Goal: Task Accomplishment & Management: Manage account settings

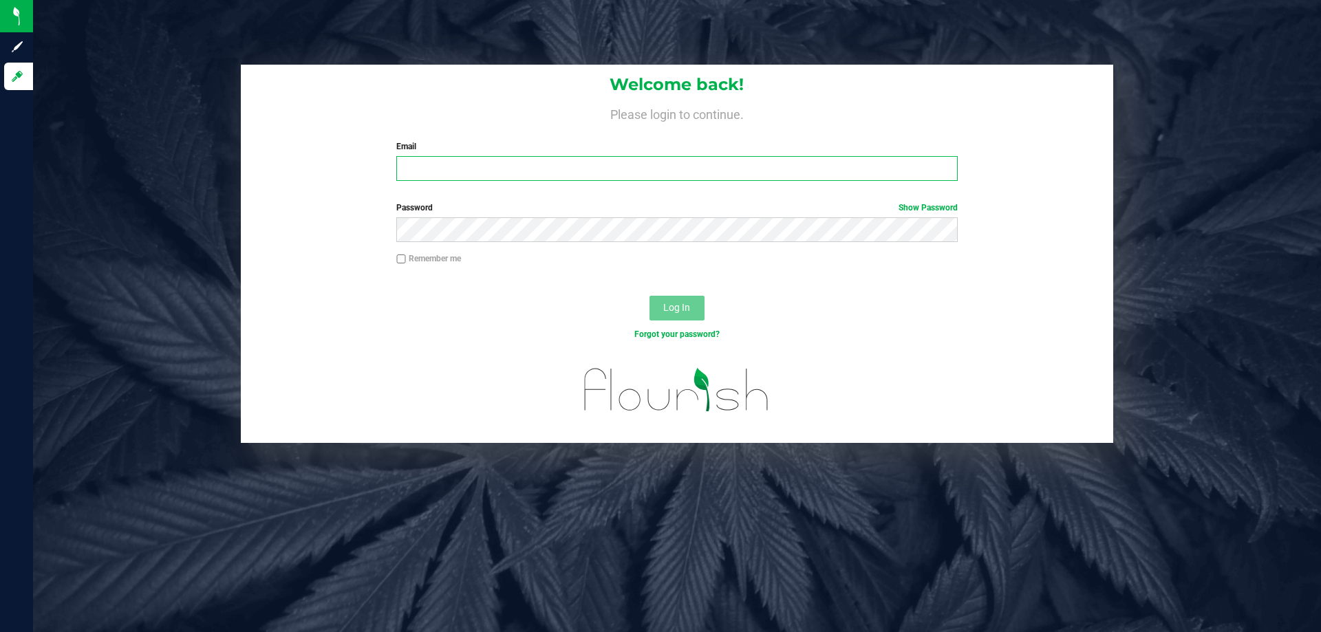
click at [451, 175] on input "Email" at bounding box center [676, 168] width 561 height 25
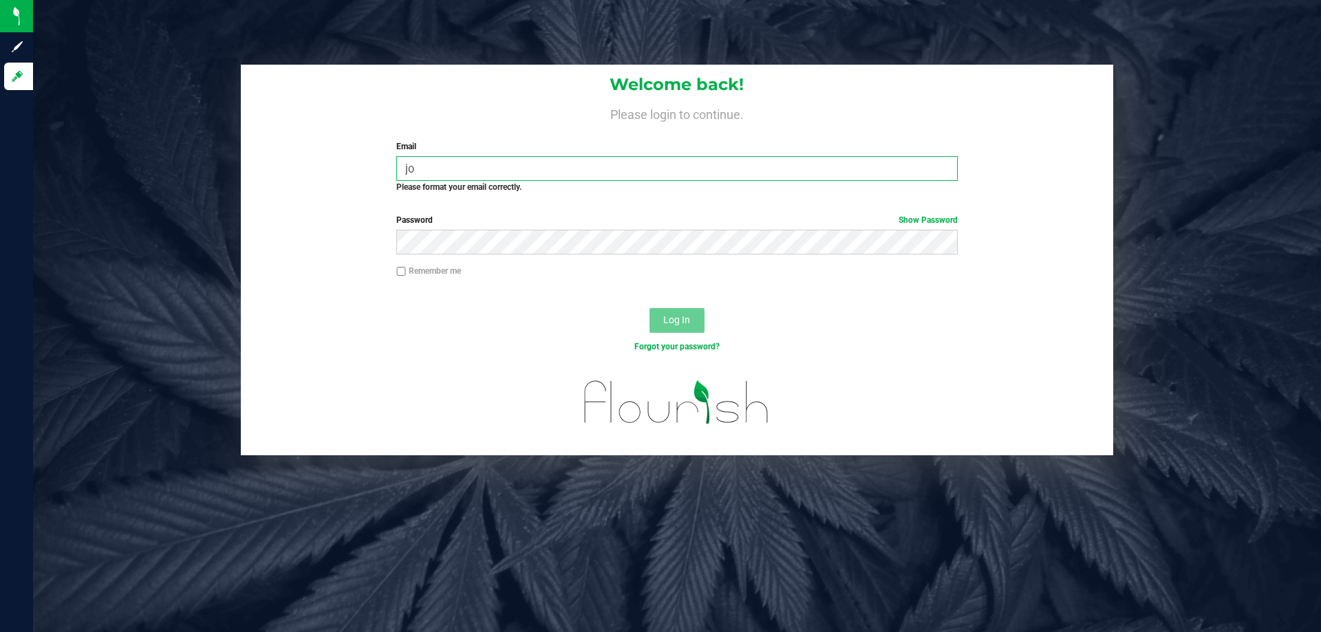
type input "j"
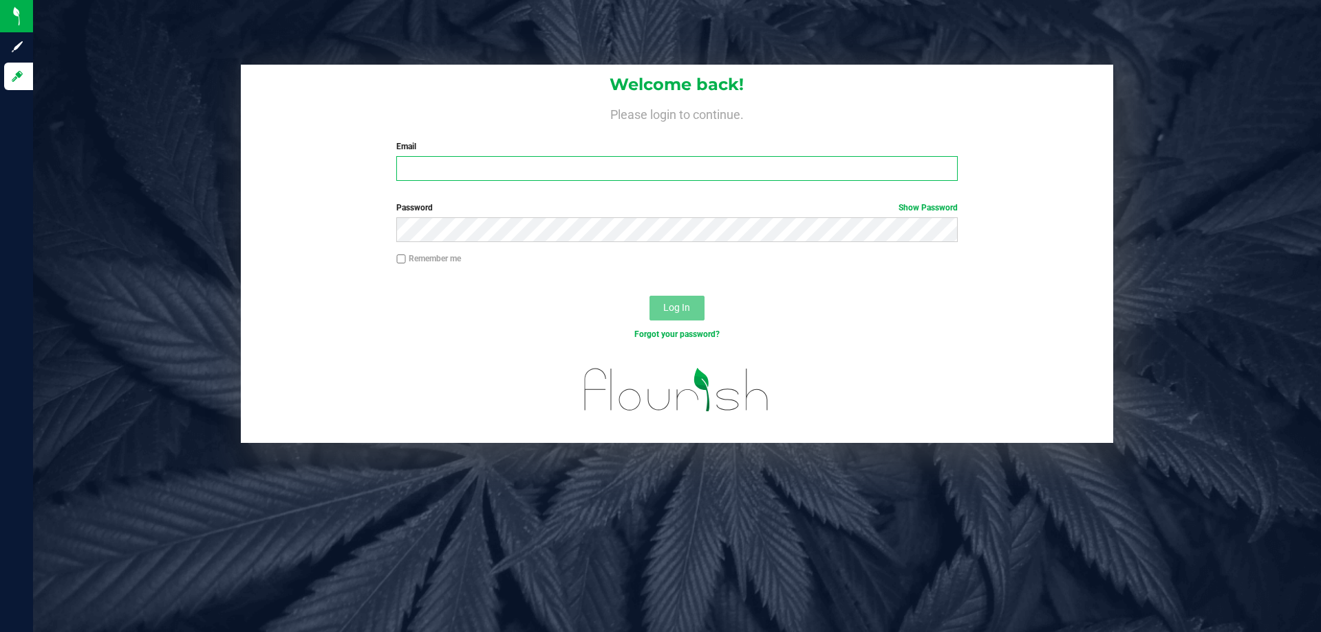
click at [426, 170] on input "Email" at bounding box center [676, 168] width 561 height 25
type input "jmorel@liveparallel.com"
click at [649, 296] on button "Log In" at bounding box center [676, 308] width 55 height 25
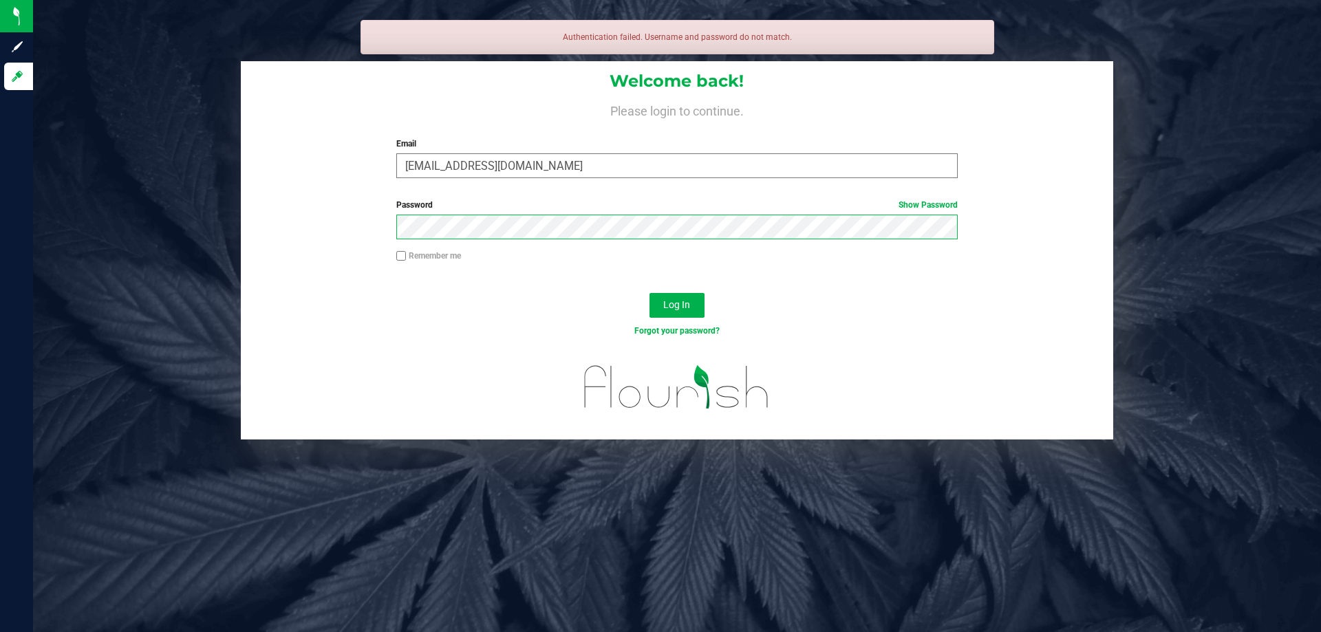
click at [649, 293] on button "Log In" at bounding box center [676, 305] width 55 height 25
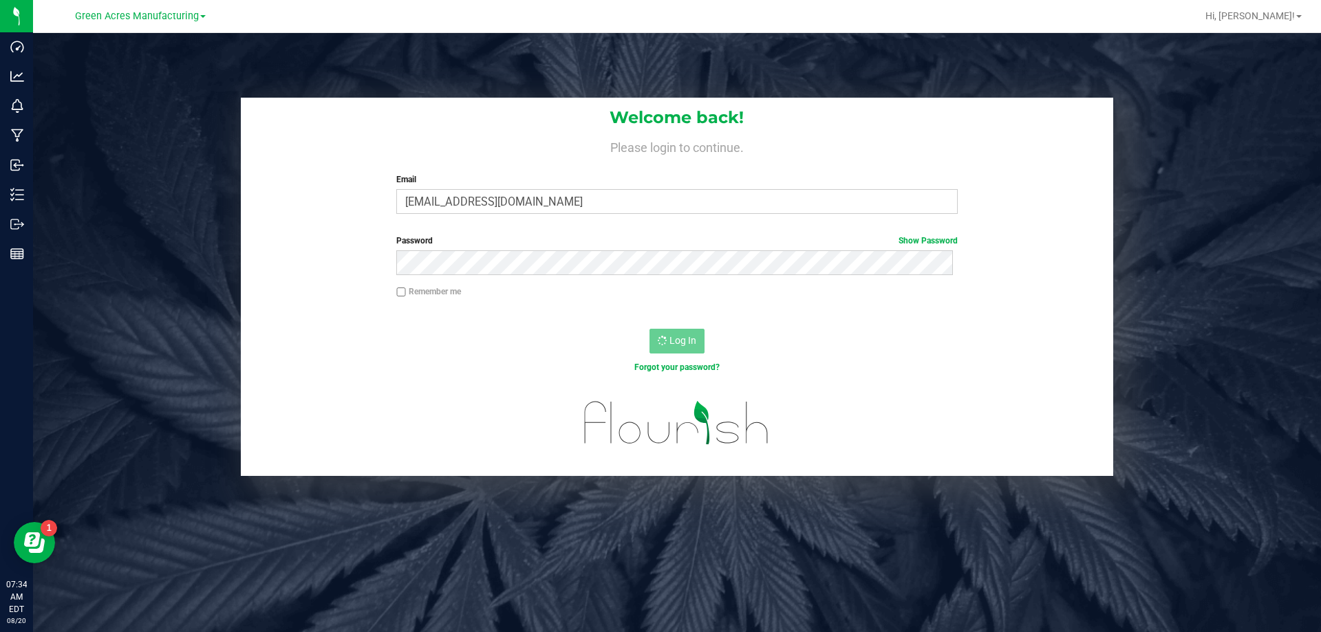
click at [396, 292] on input "Remember me" at bounding box center [401, 293] width 10 height 10
checkbox input "true"
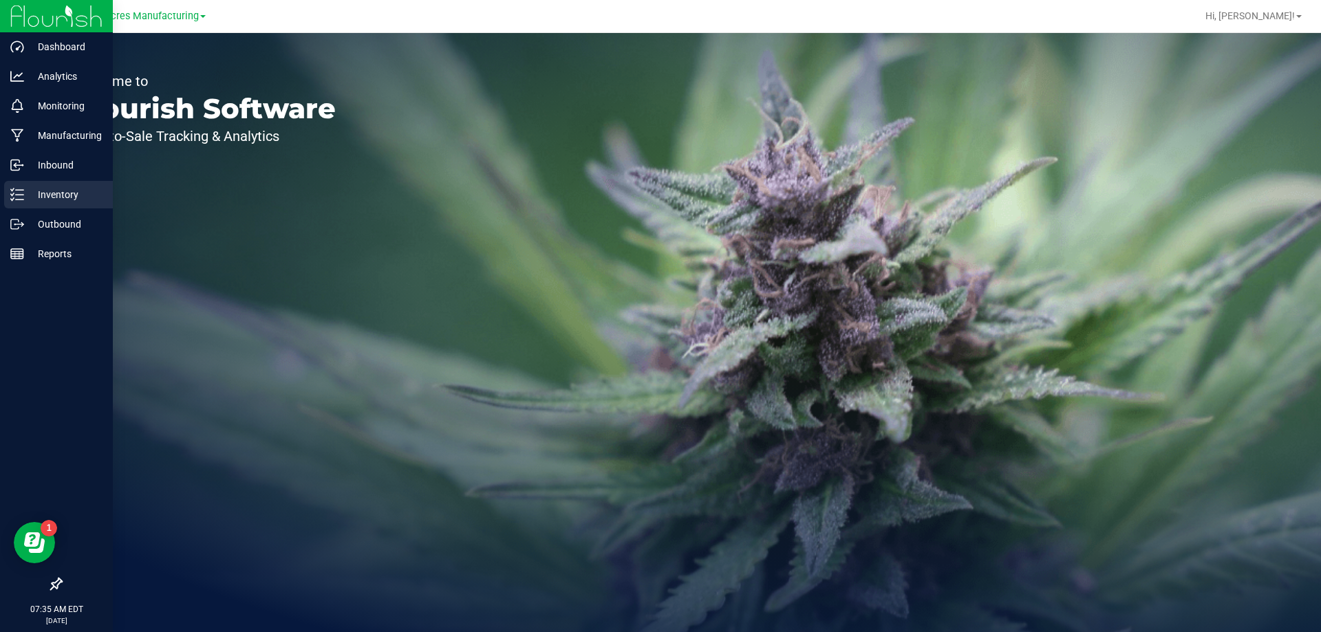
click at [37, 186] on div "Inventory" at bounding box center [58, 195] width 109 height 28
click at [19, 195] on line at bounding box center [20, 195] width 8 height 0
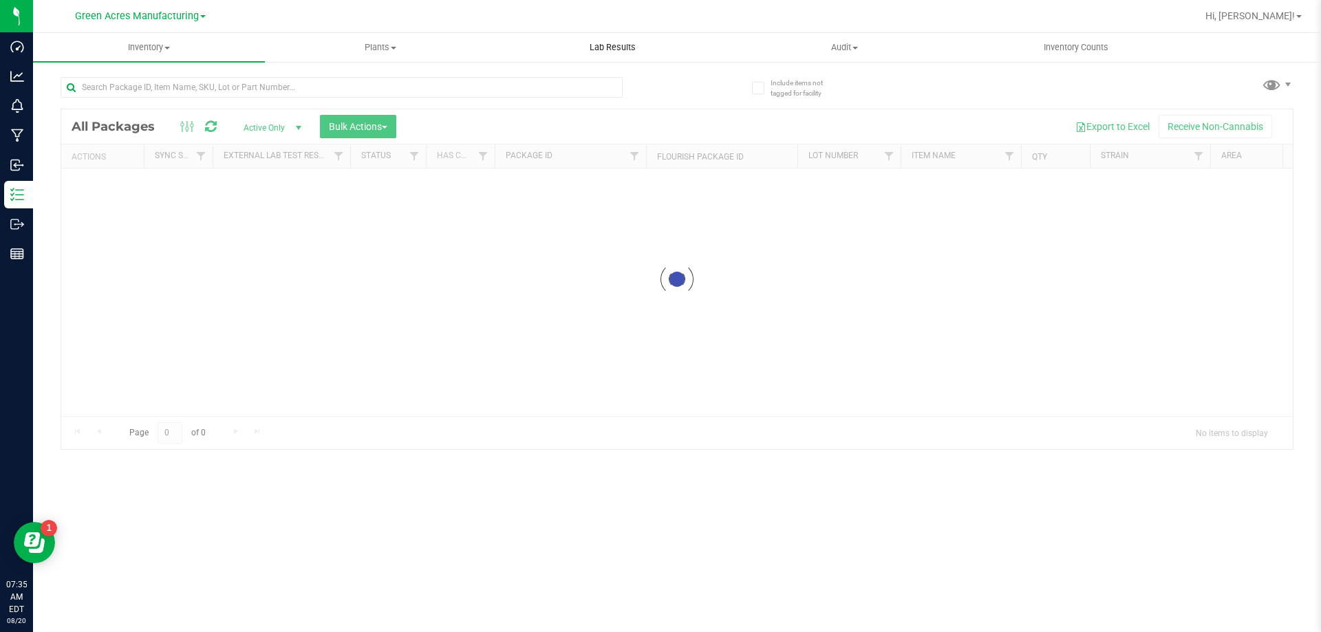
click at [593, 58] on uib-tab-heading "Lab Results" at bounding box center [612, 48] width 230 height 28
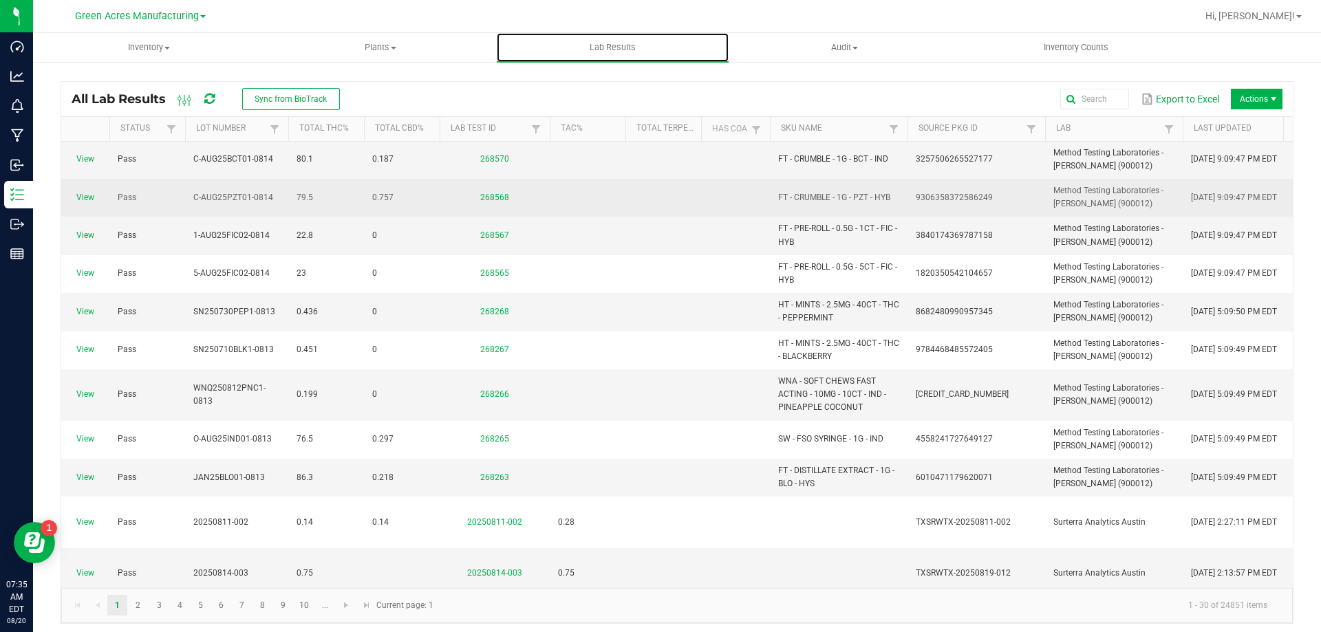
scroll to position [482, 0]
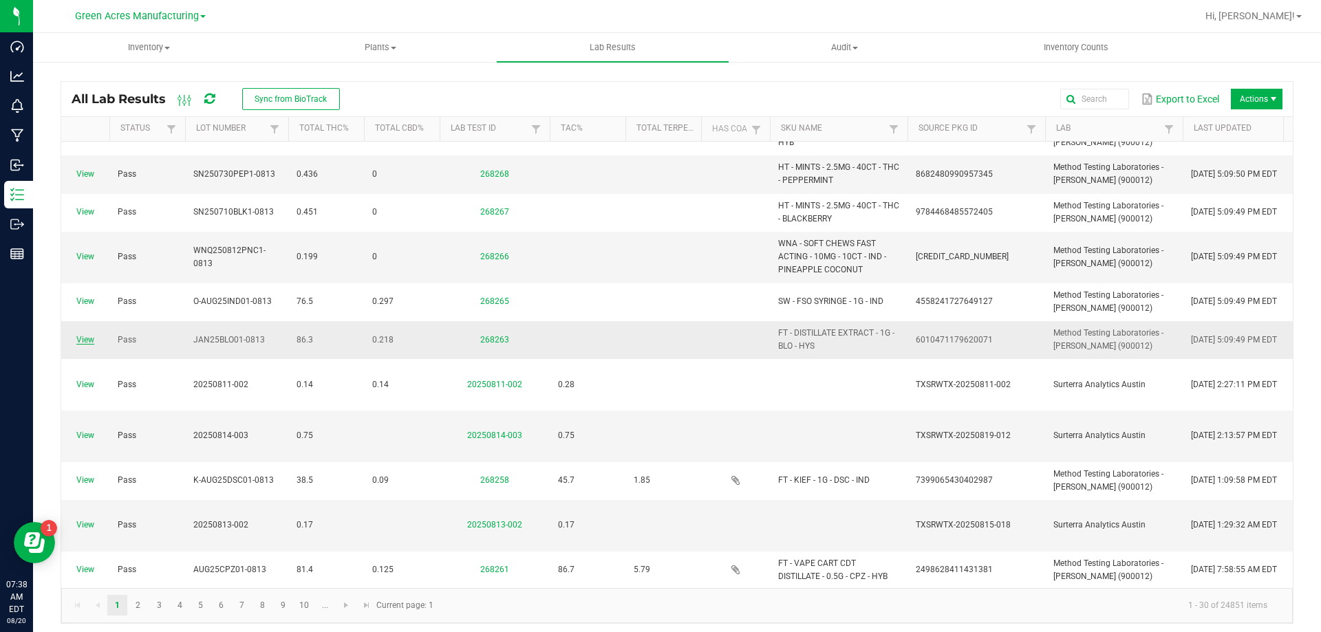
click at [83, 342] on link "View" at bounding box center [85, 340] width 18 height 10
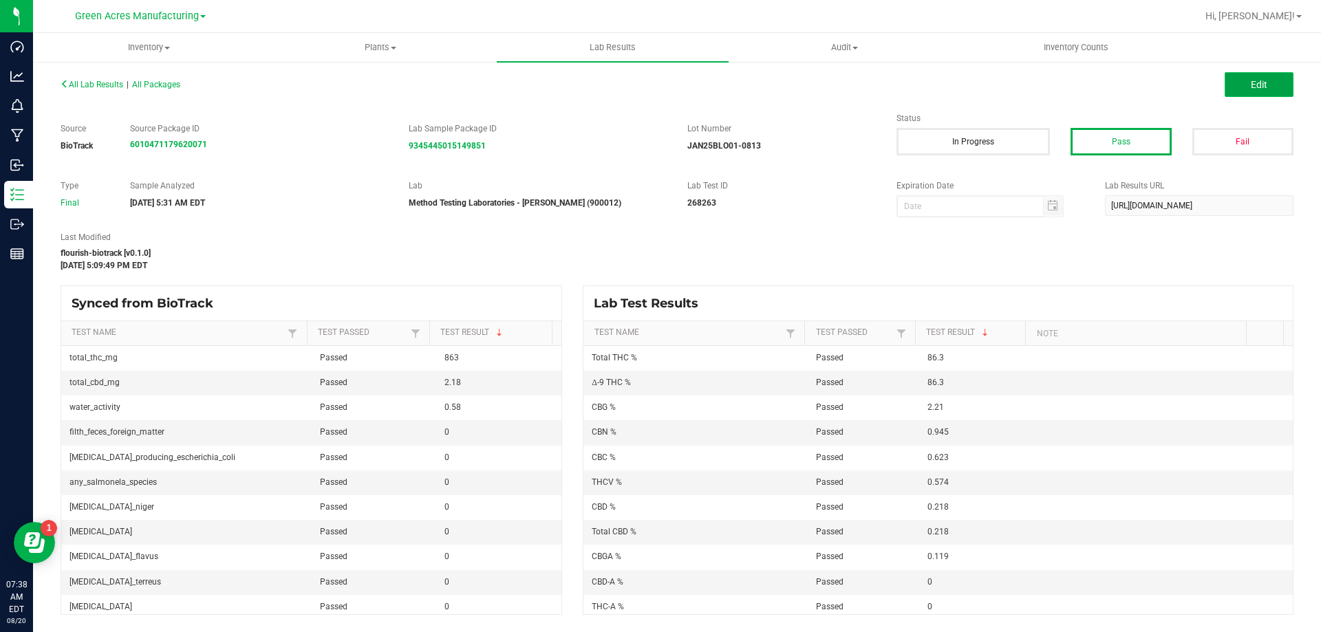
click at [1252, 90] on span "Edit" at bounding box center [1259, 84] width 17 height 11
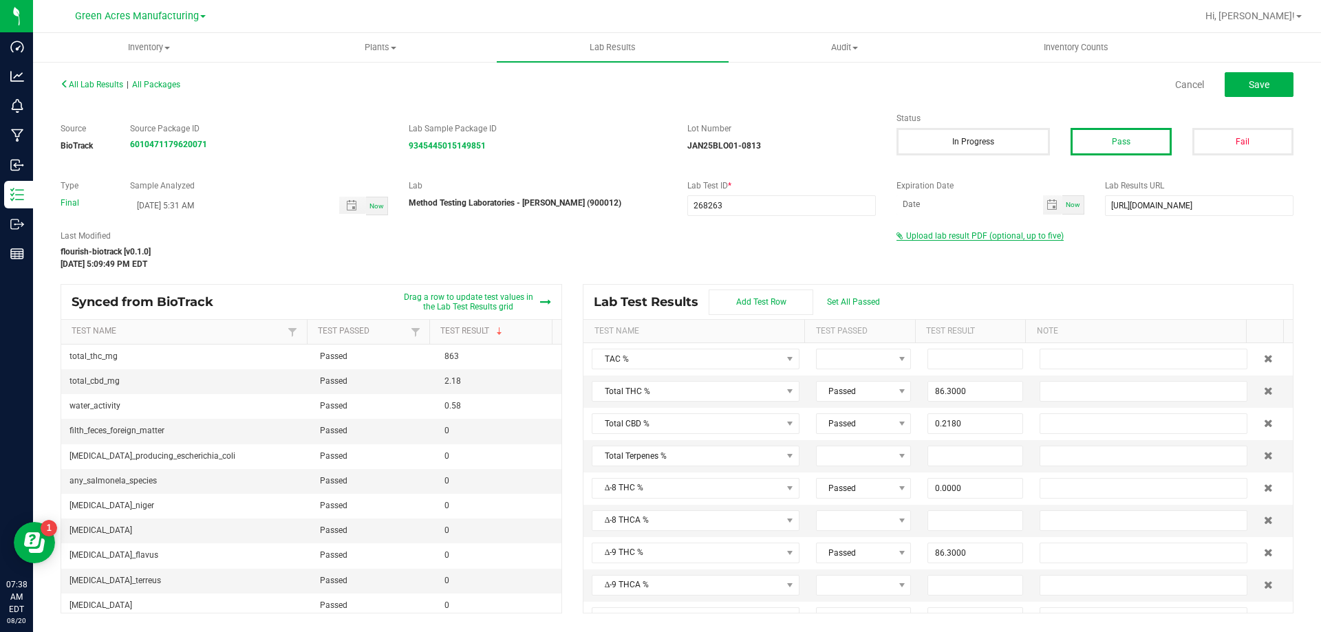
click at [980, 236] on span "Upload lab result PDF (optional, up to five)" at bounding box center [985, 236] width 158 height 10
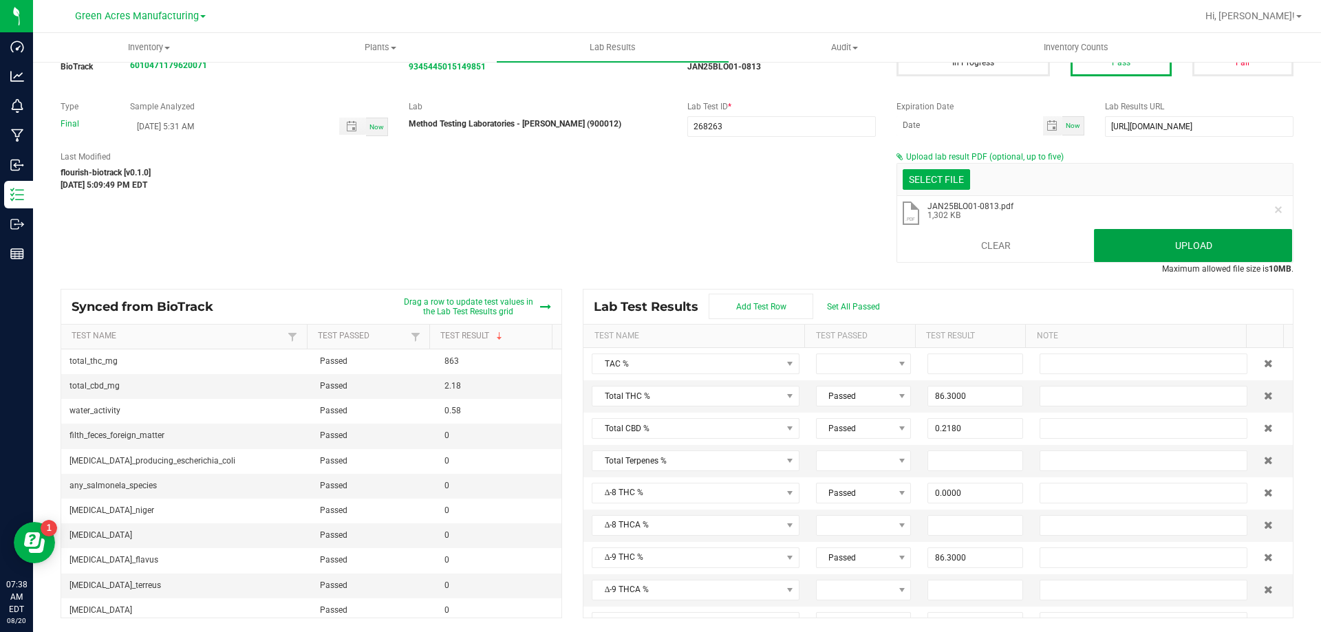
click at [1205, 244] on button "Upload" at bounding box center [1193, 245] width 198 height 33
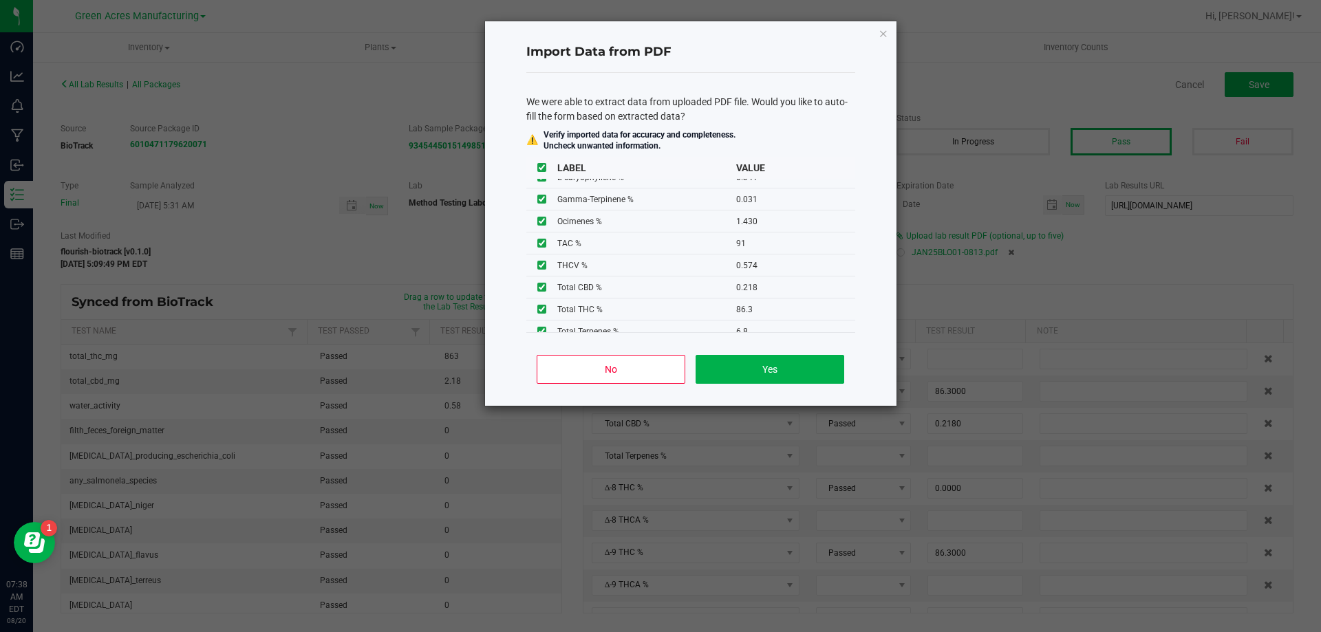
scroll to position [309, 0]
click at [736, 378] on button "Yes" at bounding box center [770, 369] width 148 height 29
type input "0.0710"
type input "0.0680"
type input "0.0640"
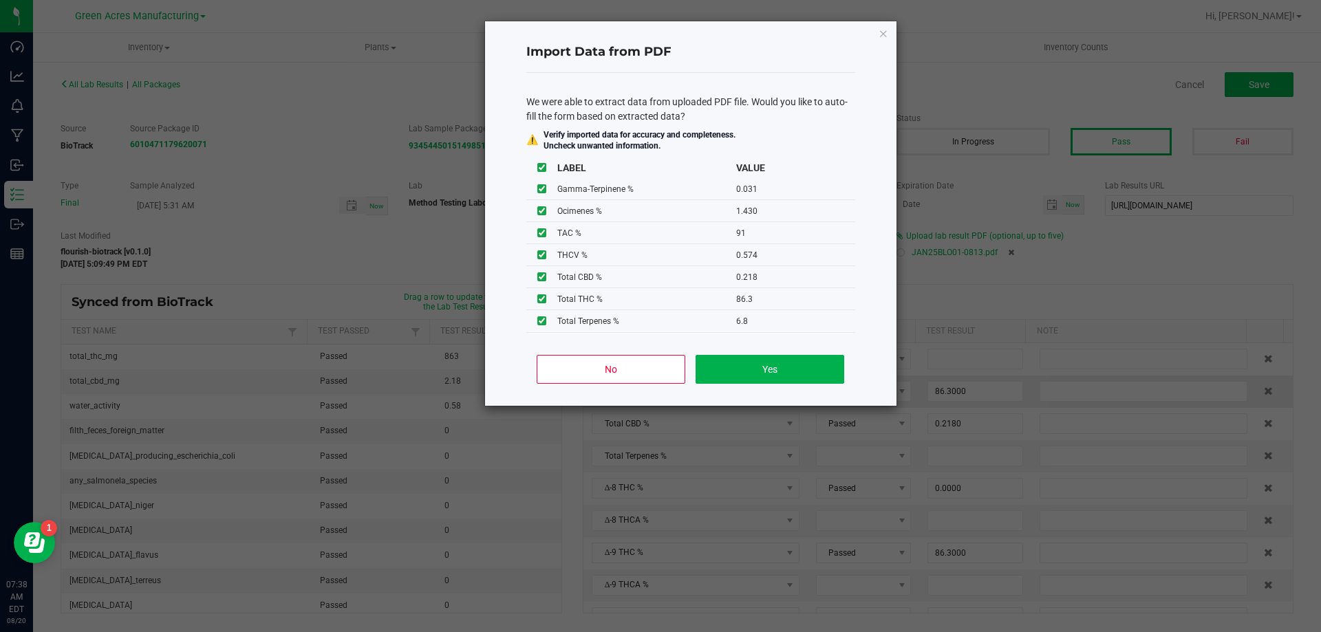
type input "0.0860"
type input "0.0310"
type input "91.0000"
type input "6.8000"
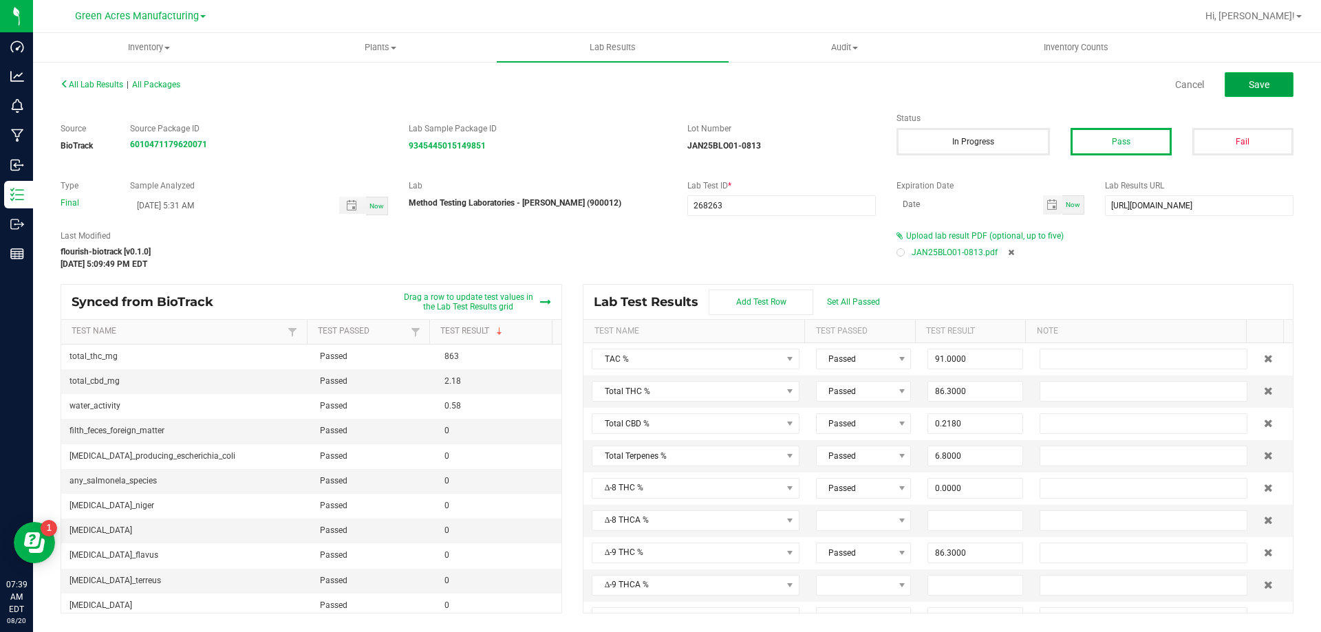
click at [1249, 85] on span "Save" at bounding box center [1259, 84] width 21 height 11
type input "0.1190"
type input "0.9450"
type input "0.0710"
type input "0.0680"
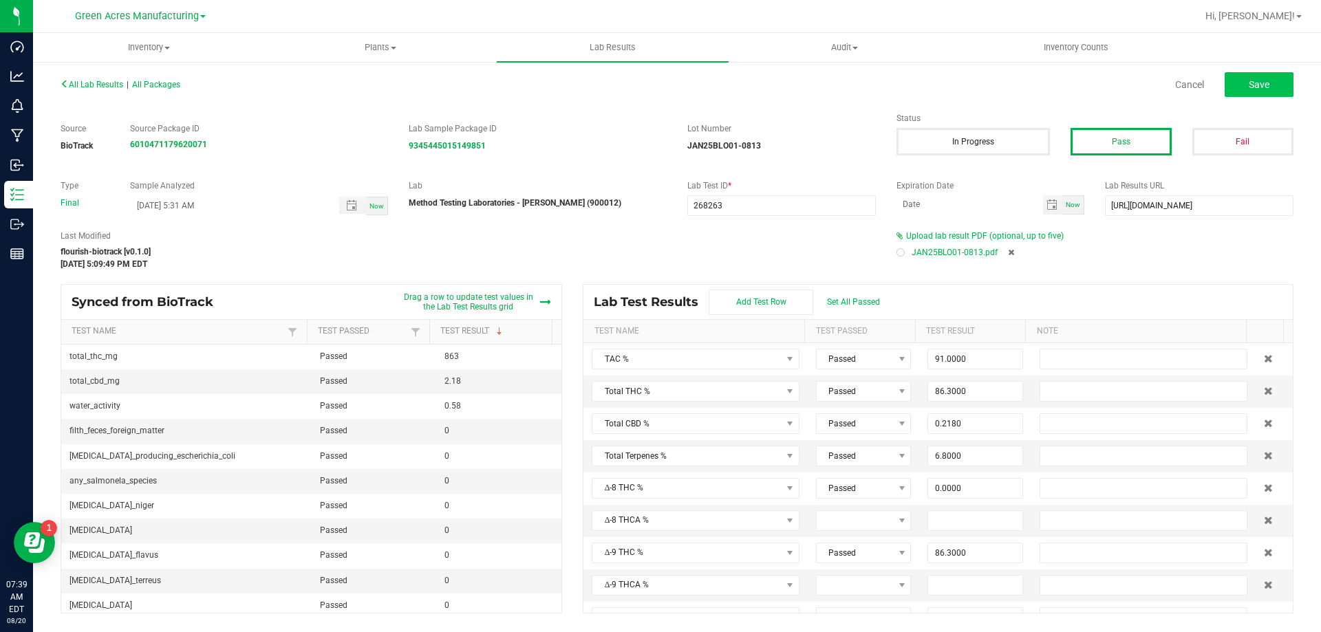
type input "0.0640"
type input "0.0860"
type input "0.0310"
type input "0.0200"
type input "1.4300"
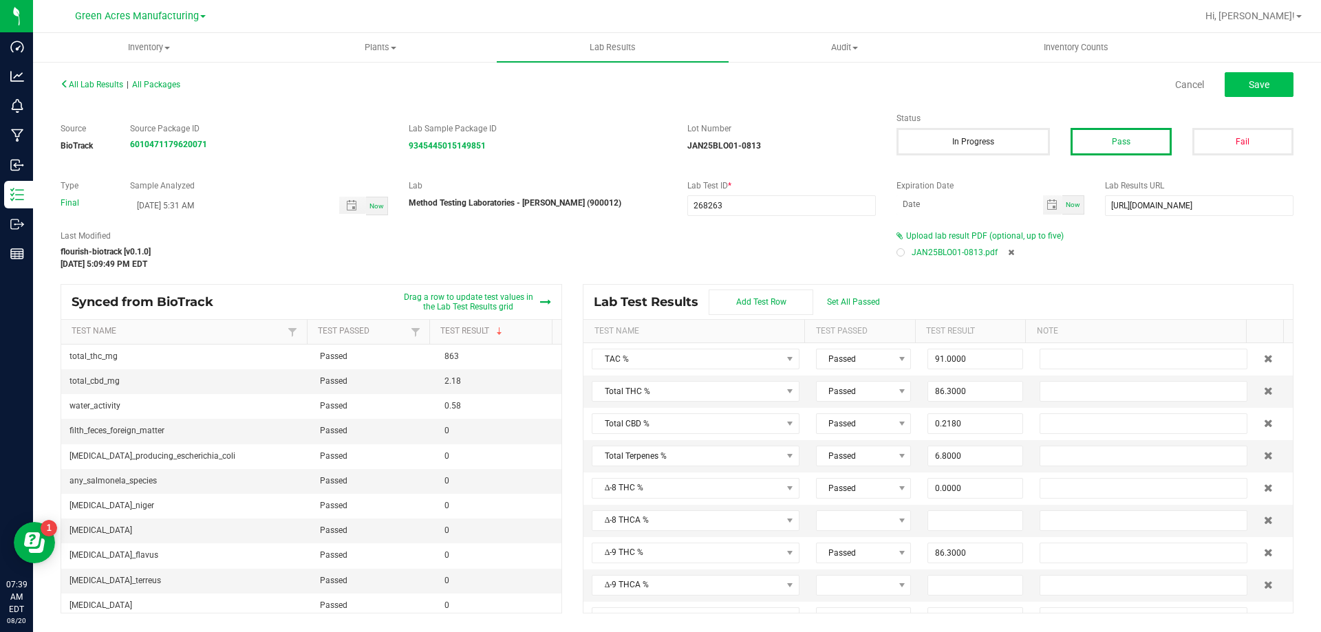
type input "4.6900"
type input "0.3410"
type input "86.3000"
type input "0.0000"
type input "0.5740"
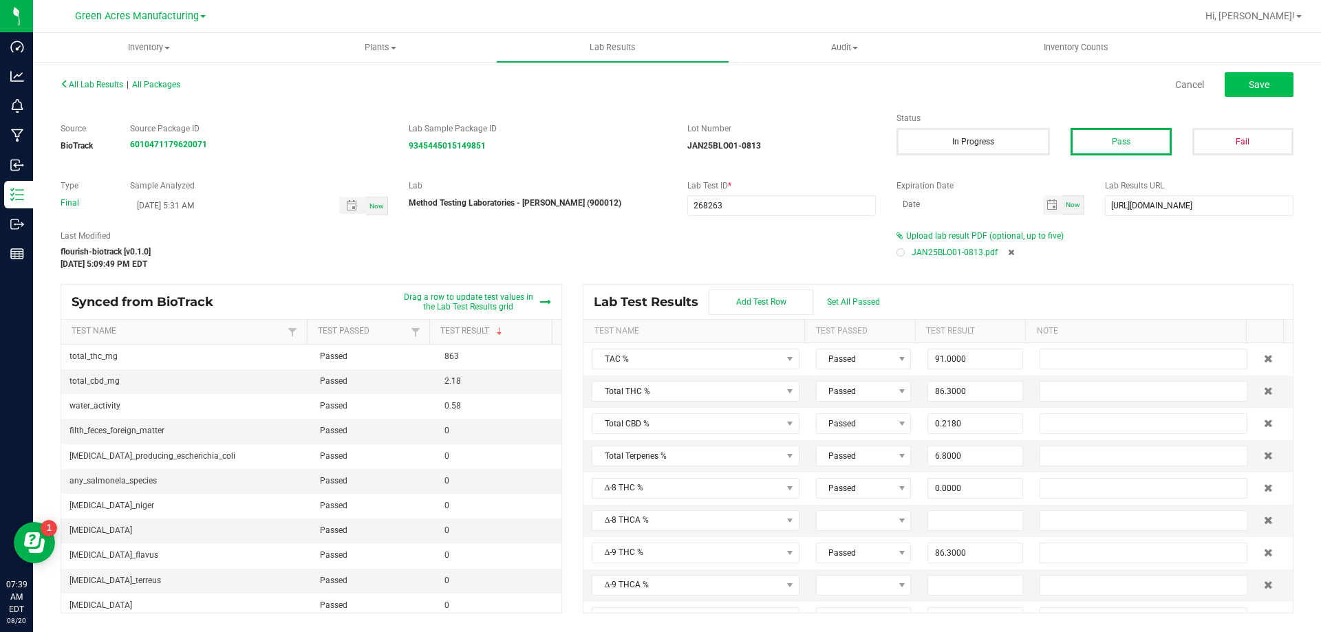
type input "0.6230"
type input "0.2180"
type input "0.0000"
type input "2.2100"
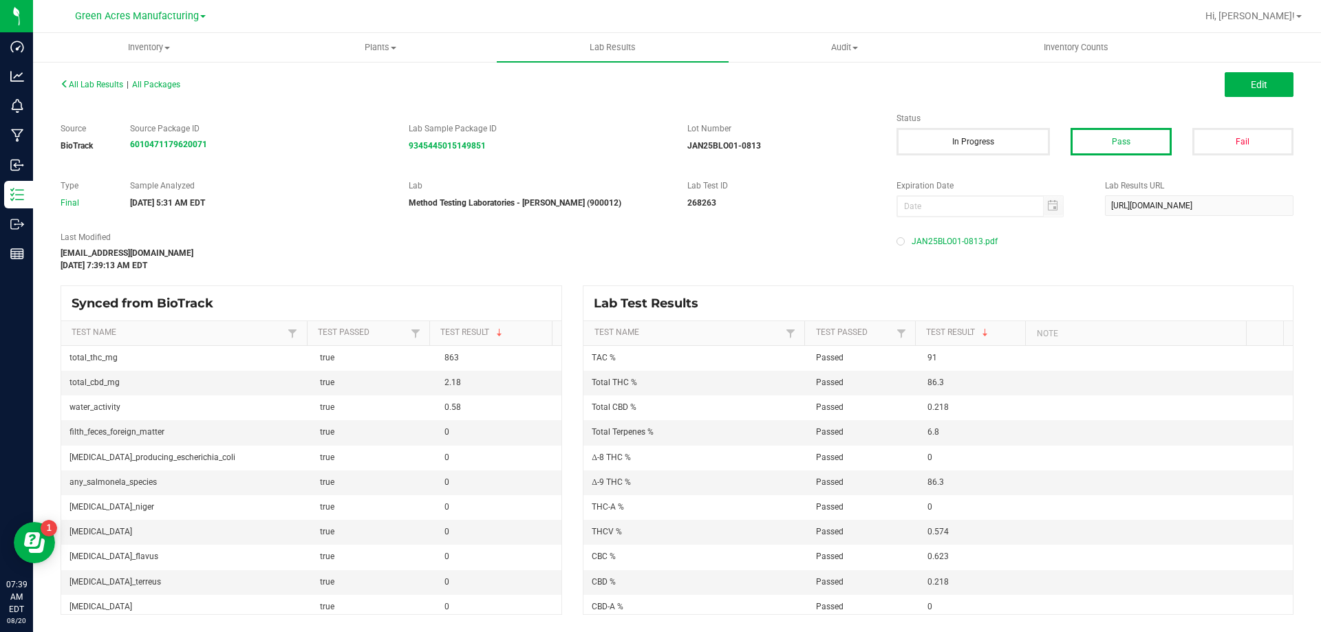
click at [111, 93] on div "All Lab Results | All Packages Edit" at bounding box center [677, 84] width 1254 height 34
click at [109, 84] on span "All Lab Results" at bounding box center [92, 85] width 63 height 10
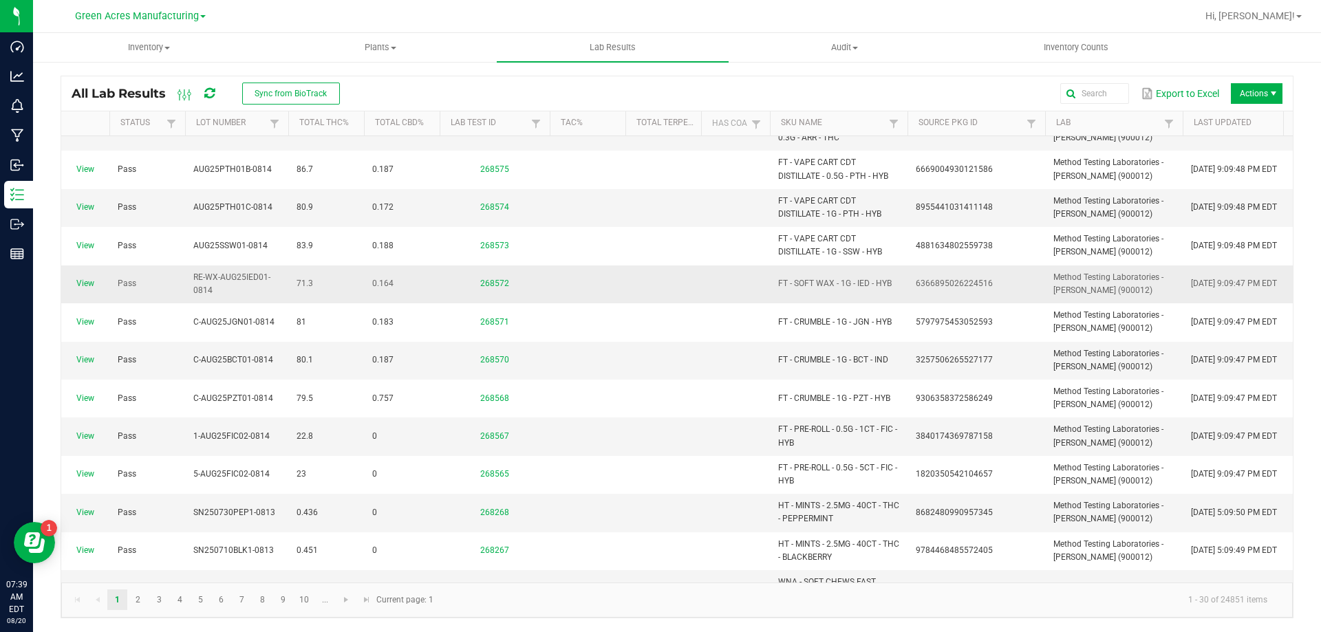
scroll to position [344, 0]
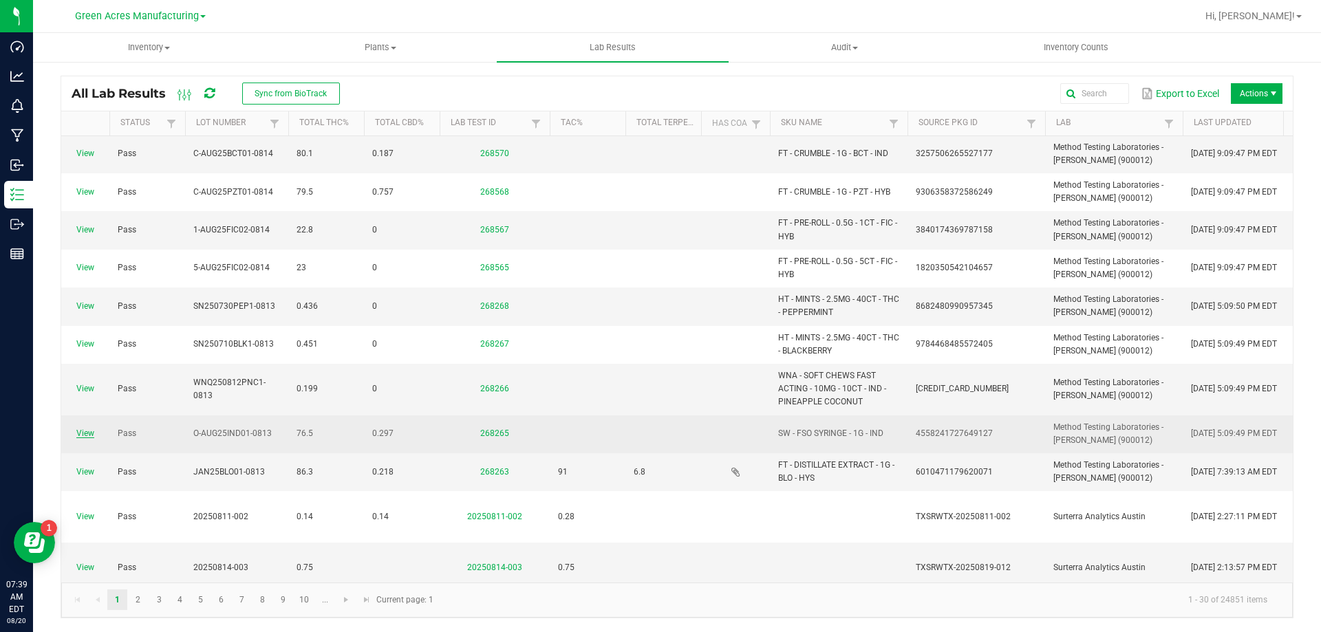
click at [77, 433] on link "View" at bounding box center [85, 434] width 18 height 10
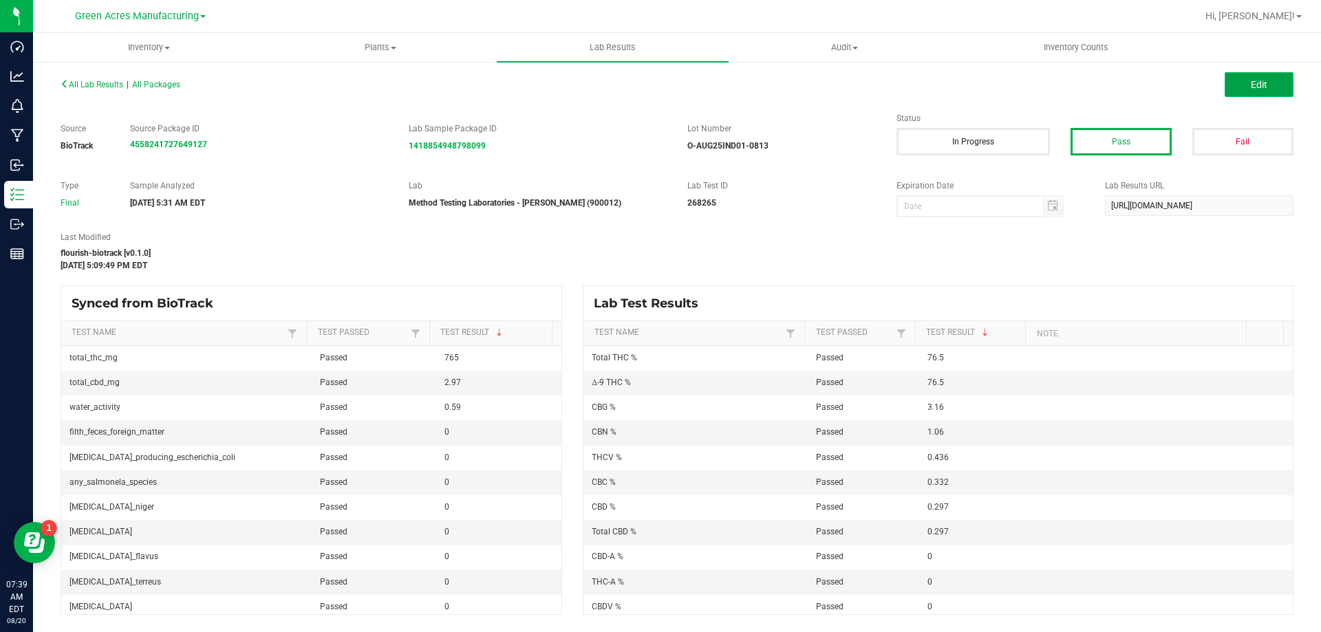
click at [1279, 78] on button "Edit" at bounding box center [1259, 84] width 69 height 25
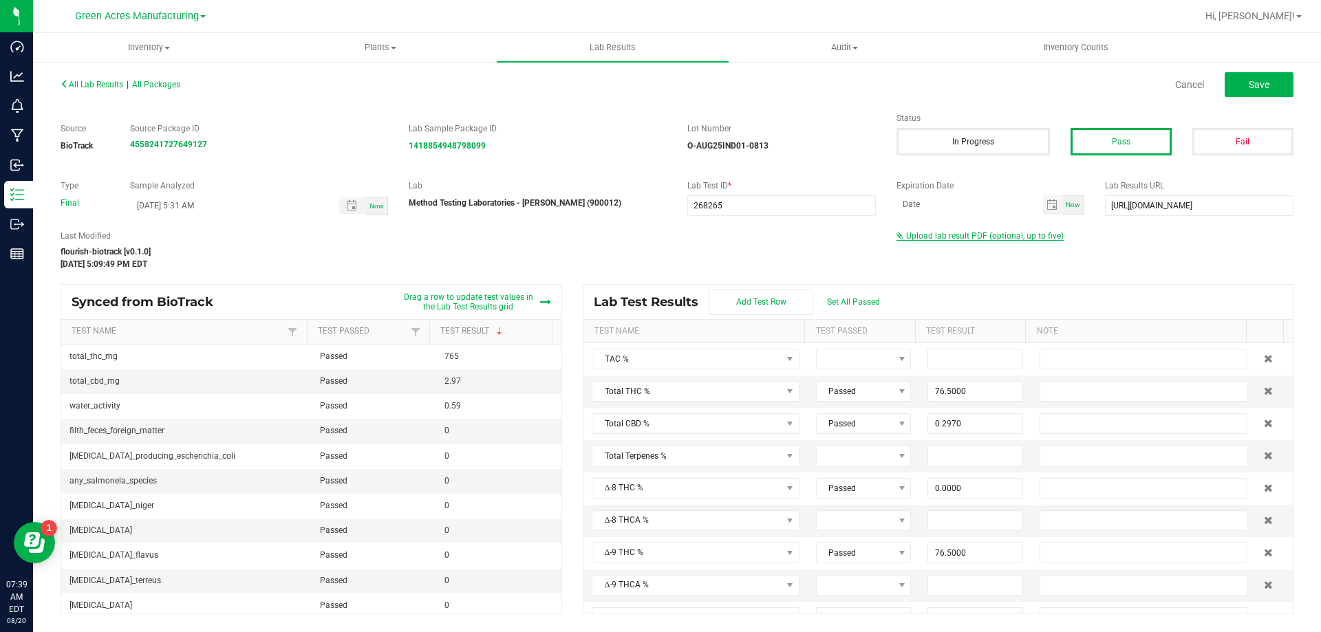
click at [964, 238] on span "Upload lab result PDF (optional, up to five)" at bounding box center [985, 236] width 158 height 10
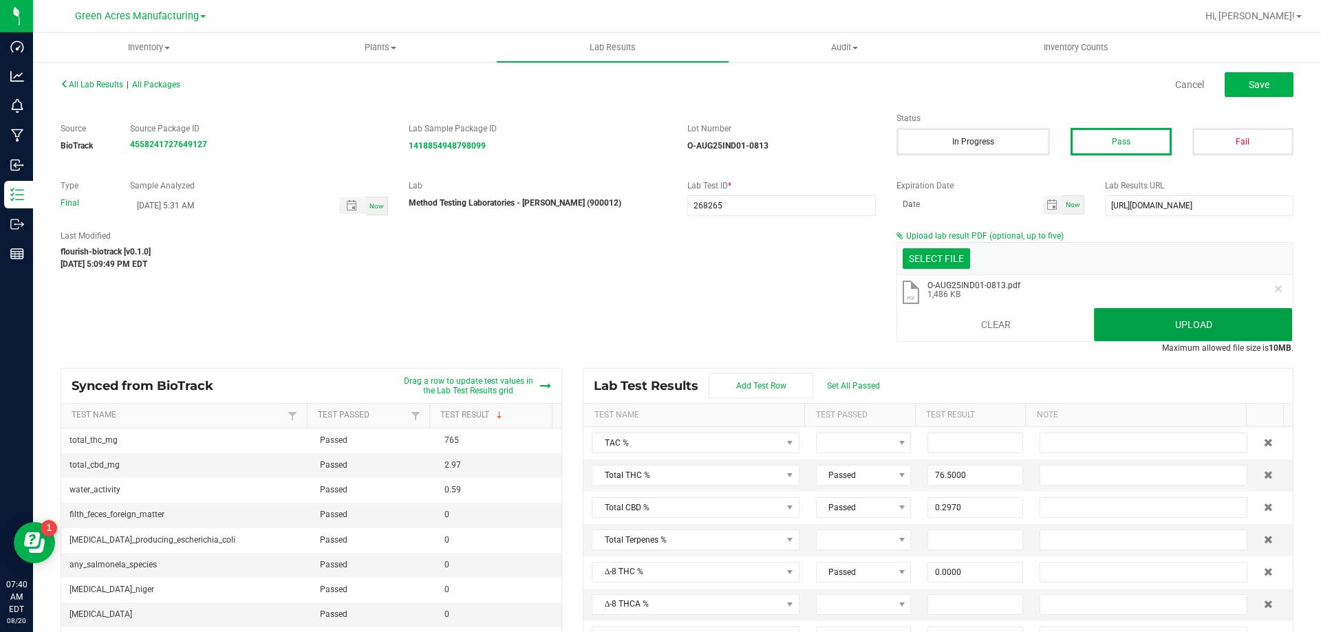
click at [1202, 319] on button "Upload" at bounding box center [1193, 324] width 198 height 33
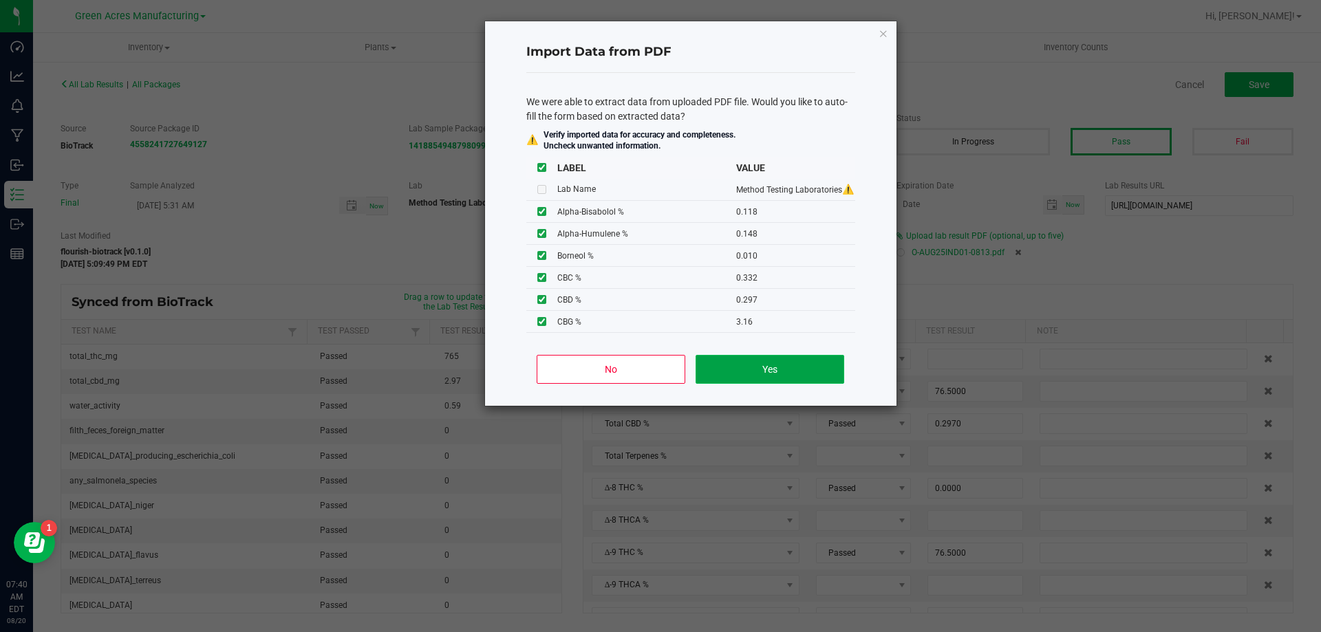
click at [744, 367] on button "Yes" at bounding box center [770, 369] width 148 height 29
type input "0.1180"
type input "0.1480"
type input "0.0100"
type input "0.0220"
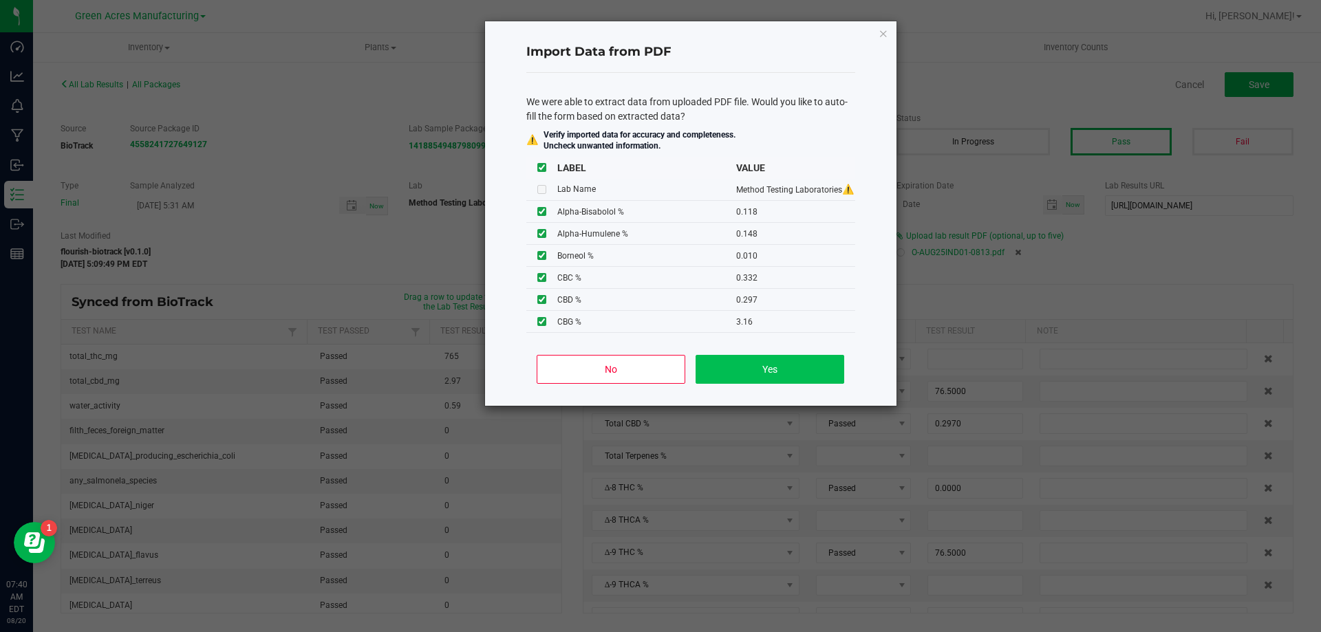
type input "0.0090"
type input "0.0450"
type input "81.8000"
type input "0.7770"
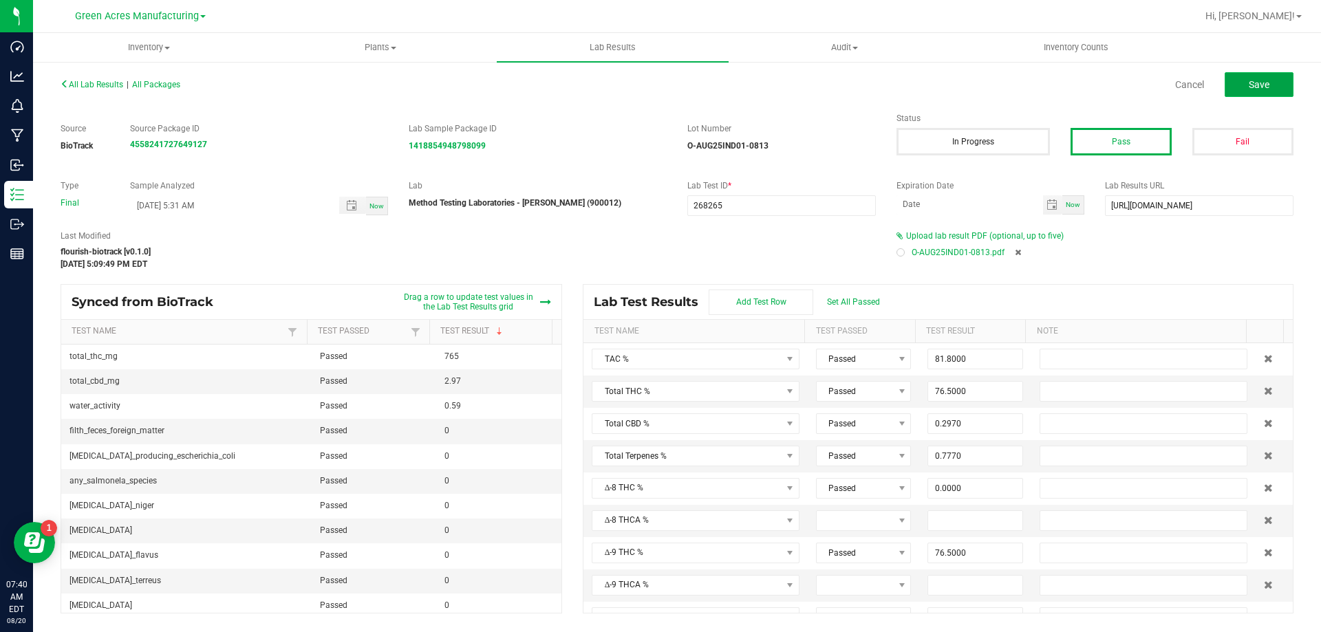
click at [1259, 83] on span "Save" at bounding box center [1259, 84] width 21 height 11
type input "0.0000"
type input "1.0600"
type input "0.1180"
type input "0.1480"
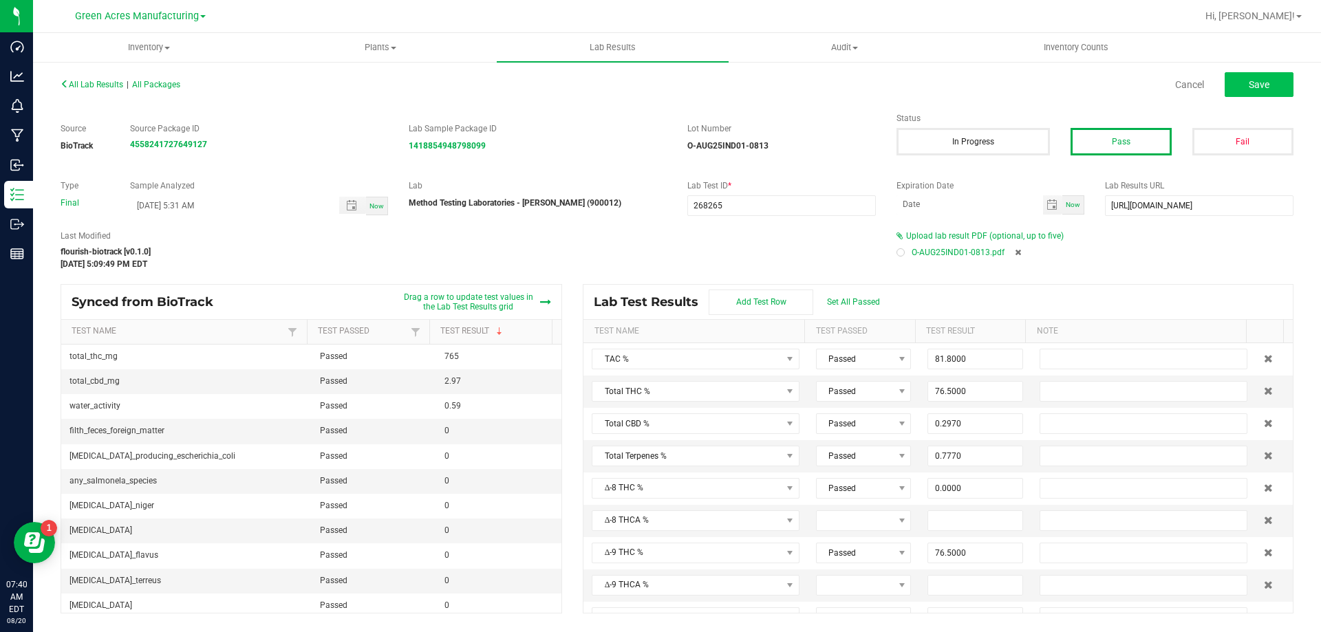
type input "0.0100"
type input "0.0220"
type input "0.0090"
type input "0.0450"
type input "0.4250"
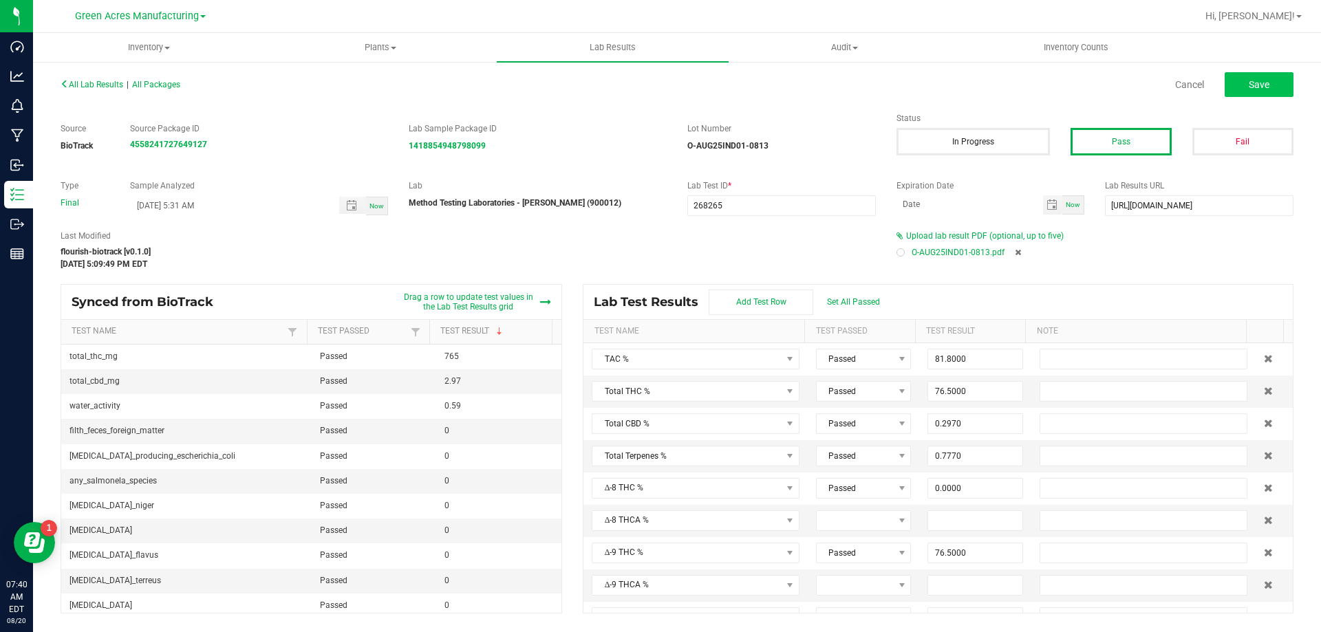
type input "76.5000"
type input "0.0000"
type input "0.4360"
type input "0.3320"
type input "0.2970"
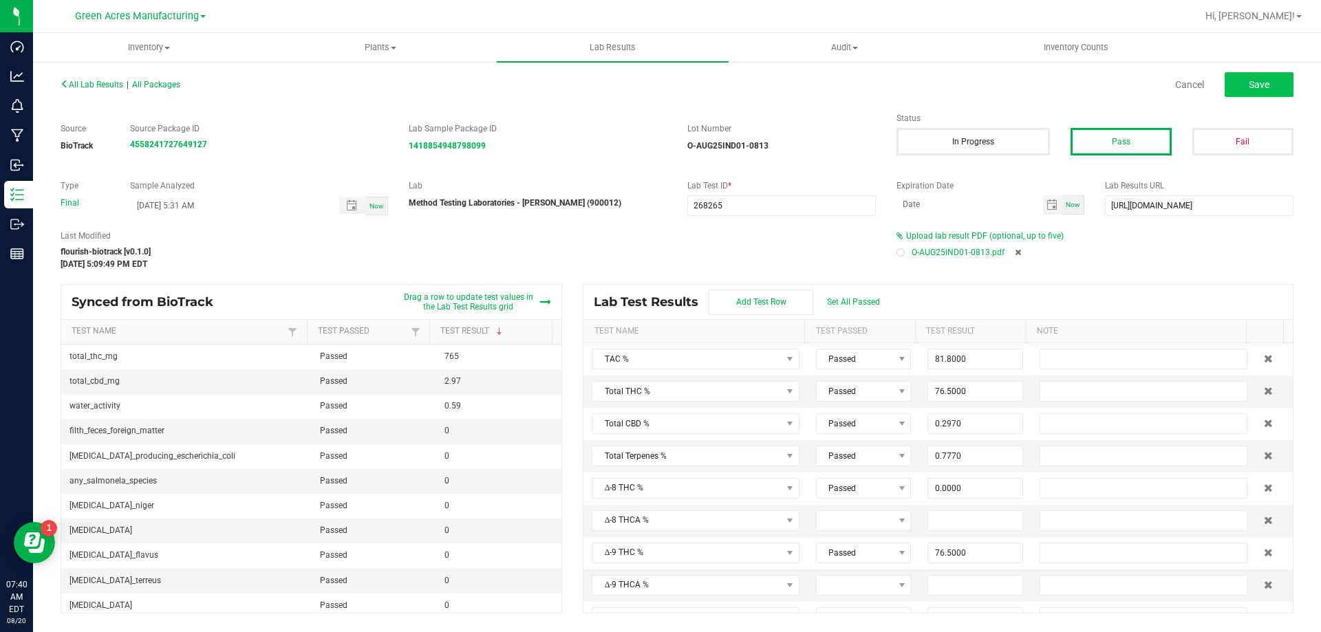
type input "0.0000"
type input "3.1600"
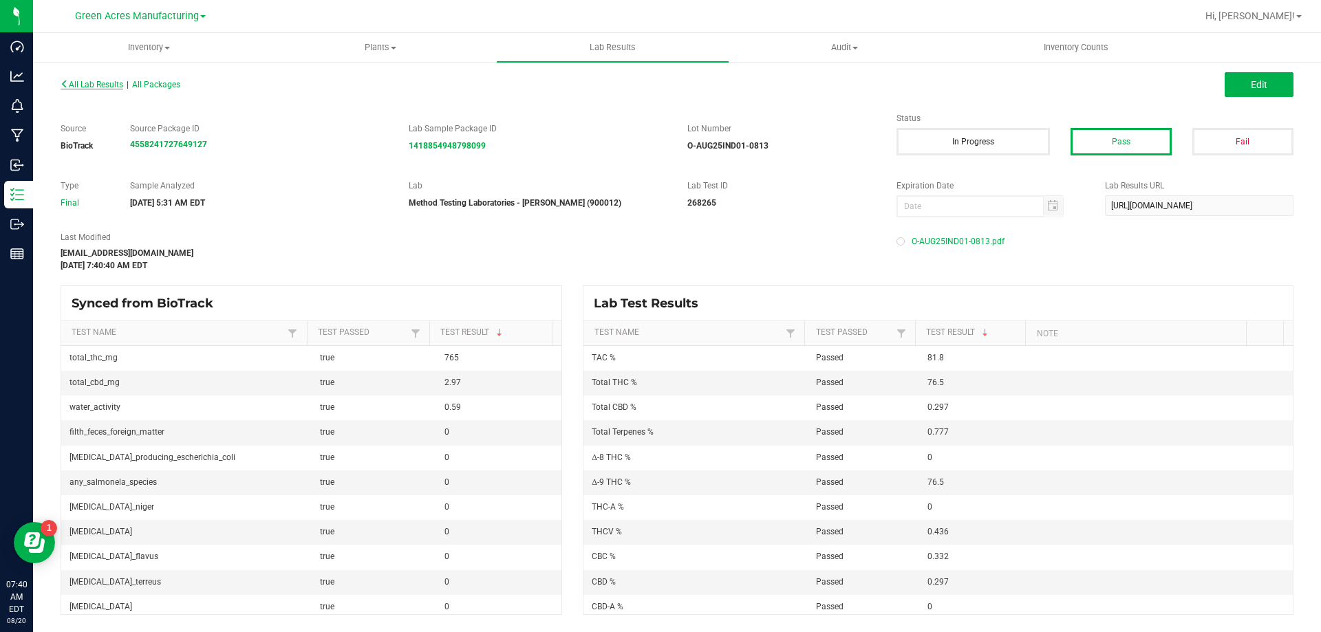
click at [91, 89] on span "All Lab Results" at bounding box center [92, 85] width 63 height 10
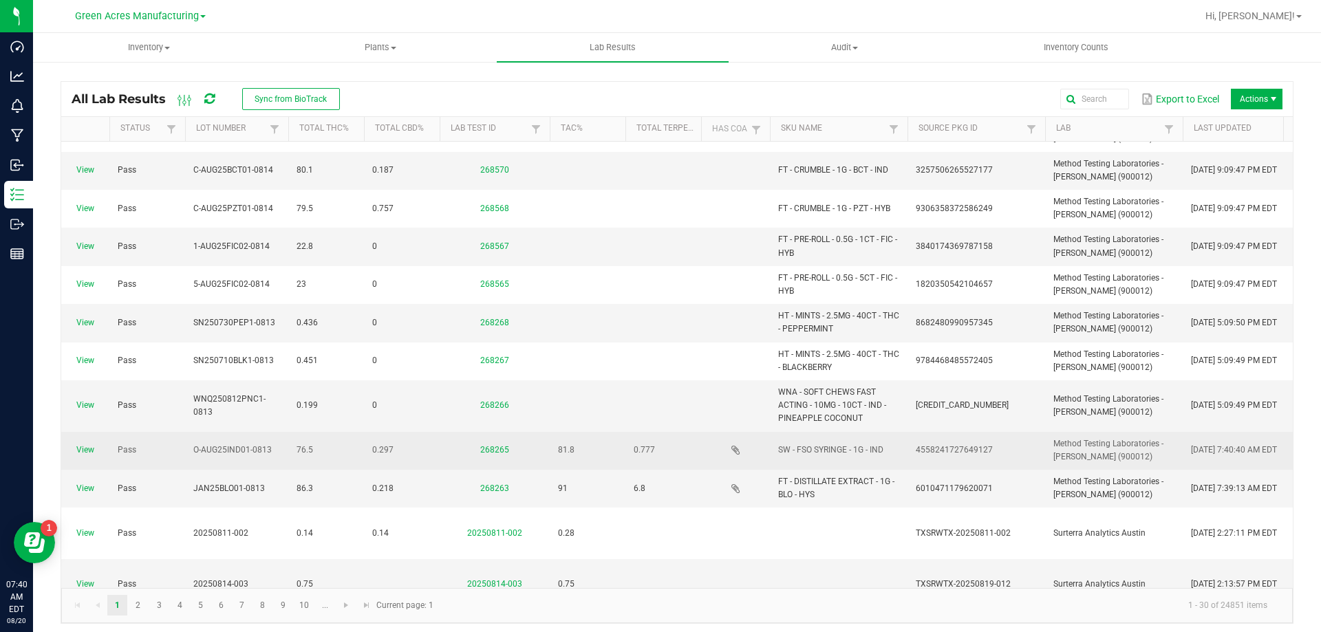
scroll to position [344, 0]
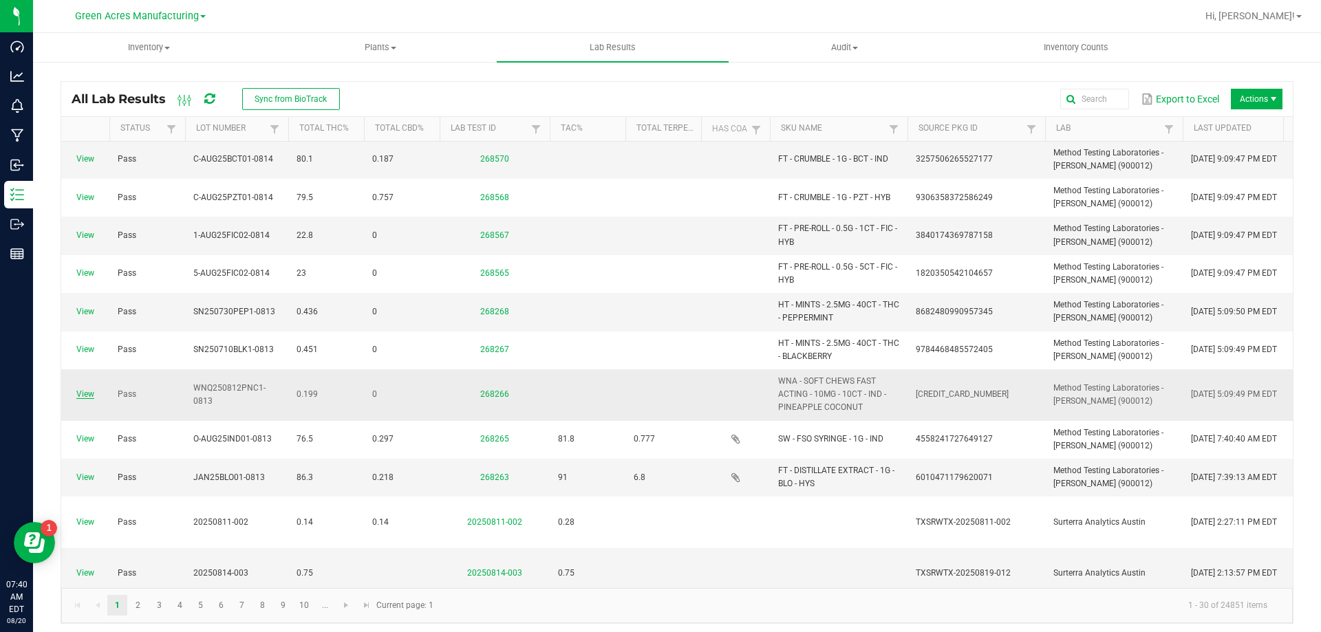
click at [79, 392] on link "View" at bounding box center [85, 394] width 18 height 10
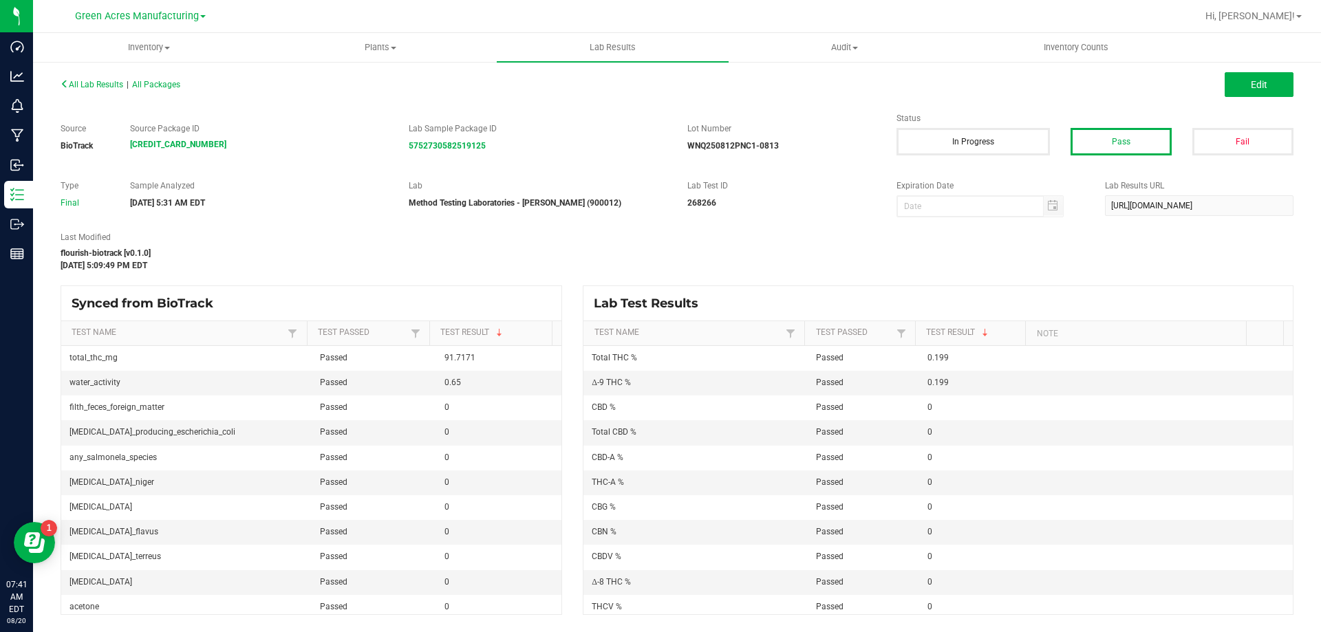
click at [1238, 71] on div "All Lab Results | All Packages Edit" at bounding box center [677, 84] width 1254 height 34
click at [1239, 74] on button "Edit" at bounding box center [1259, 84] width 69 height 25
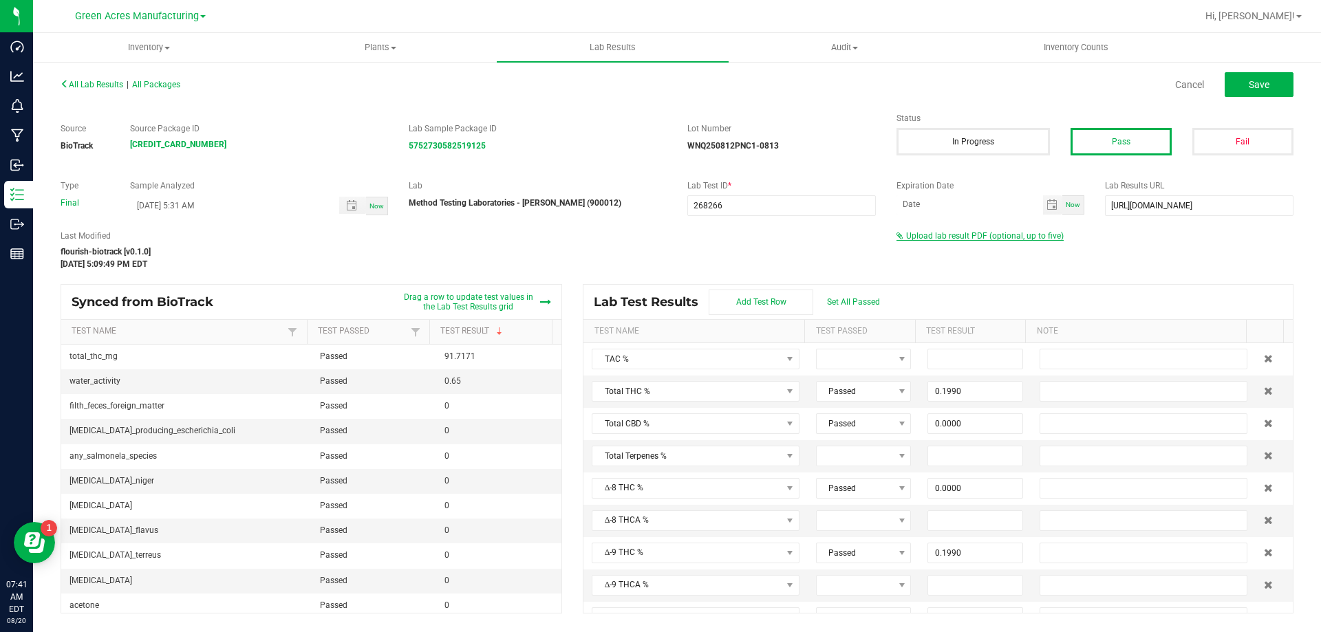
click at [954, 240] on span "Upload lab result PDF (optional, up to five)" at bounding box center [979, 236] width 167 height 10
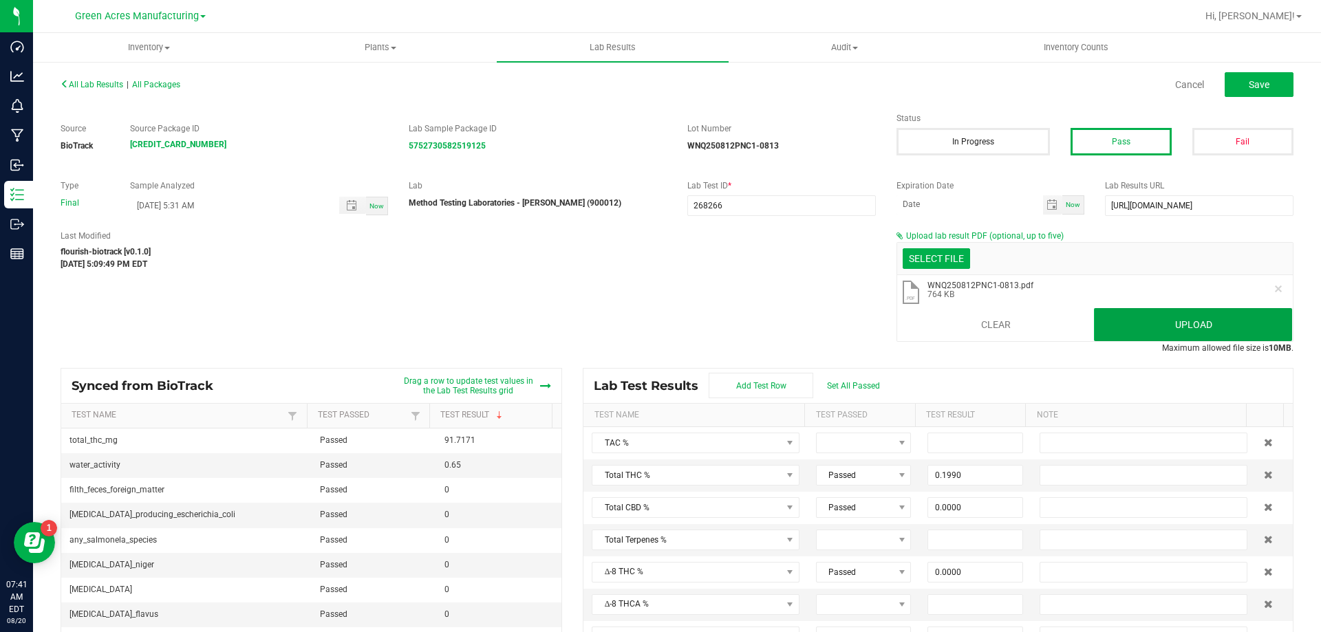
click at [1191, 325] on button "Upload" at bounding box center [1193, 324] width 198 height 33
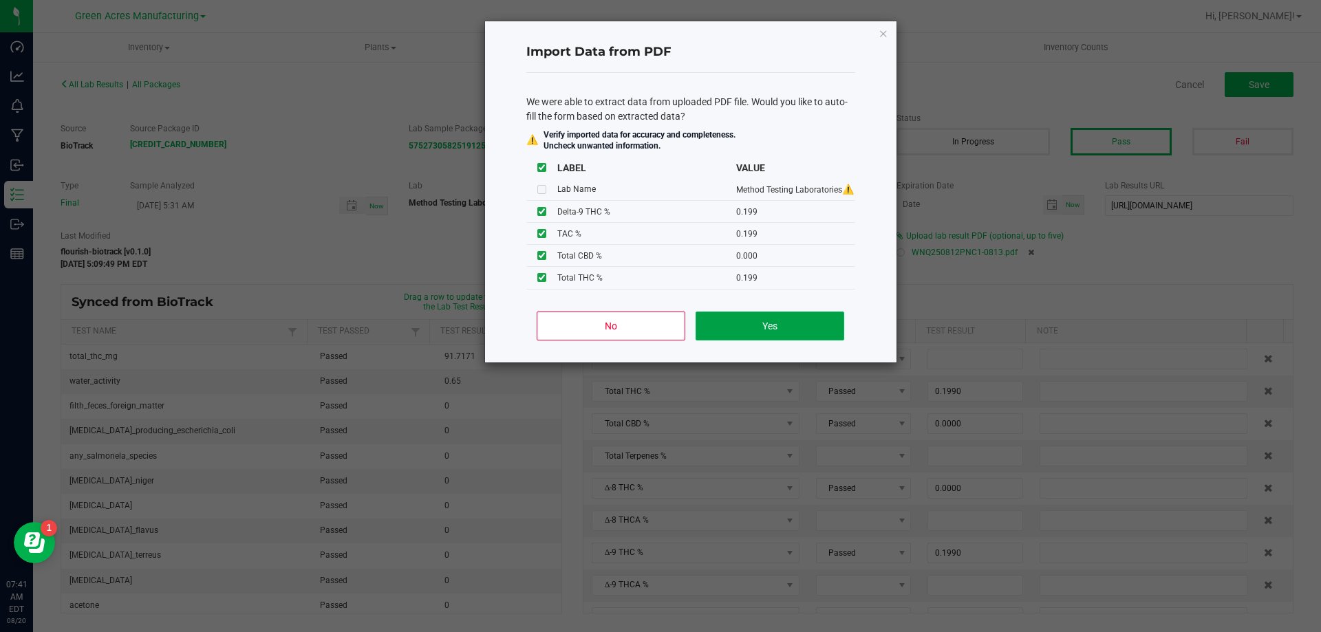
click at [826, 314] on button "Yes" at bounding box center [770, 326] width 148 height 29
type input "0.1990"
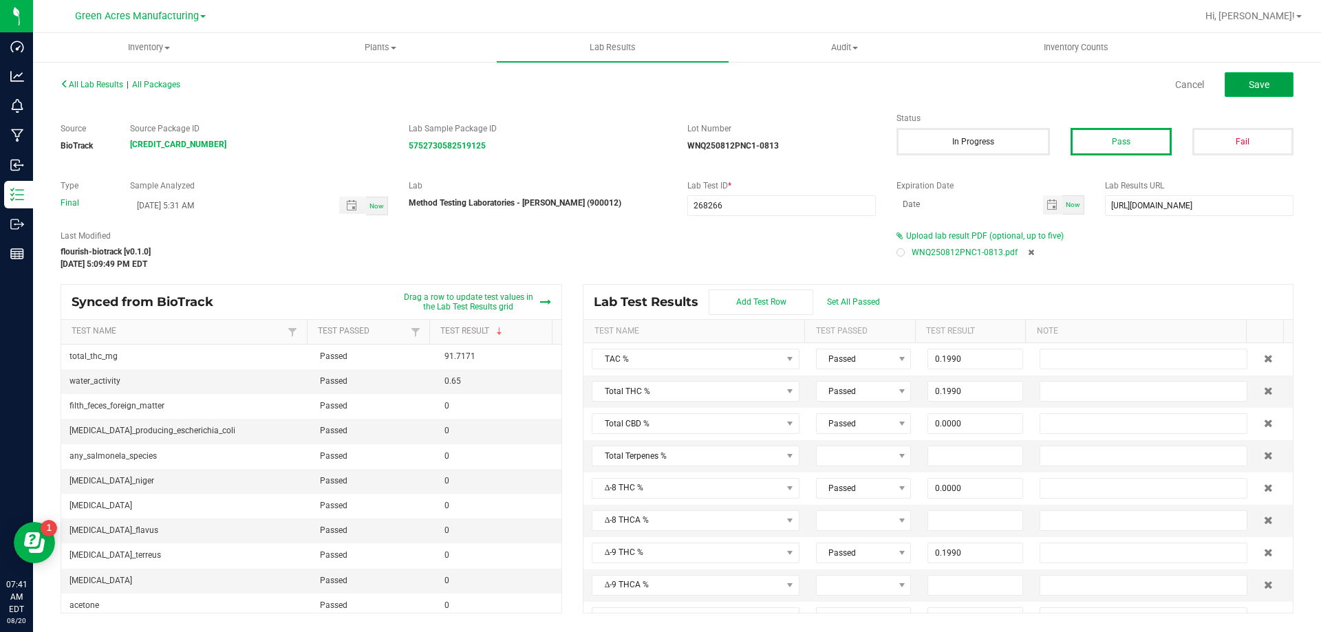
click at [1234, 78] on button "Save" at bounding box center [1259, 84] width 69 height 25
type input "0.0000"
type input "0.1990"
type input "0.0000"
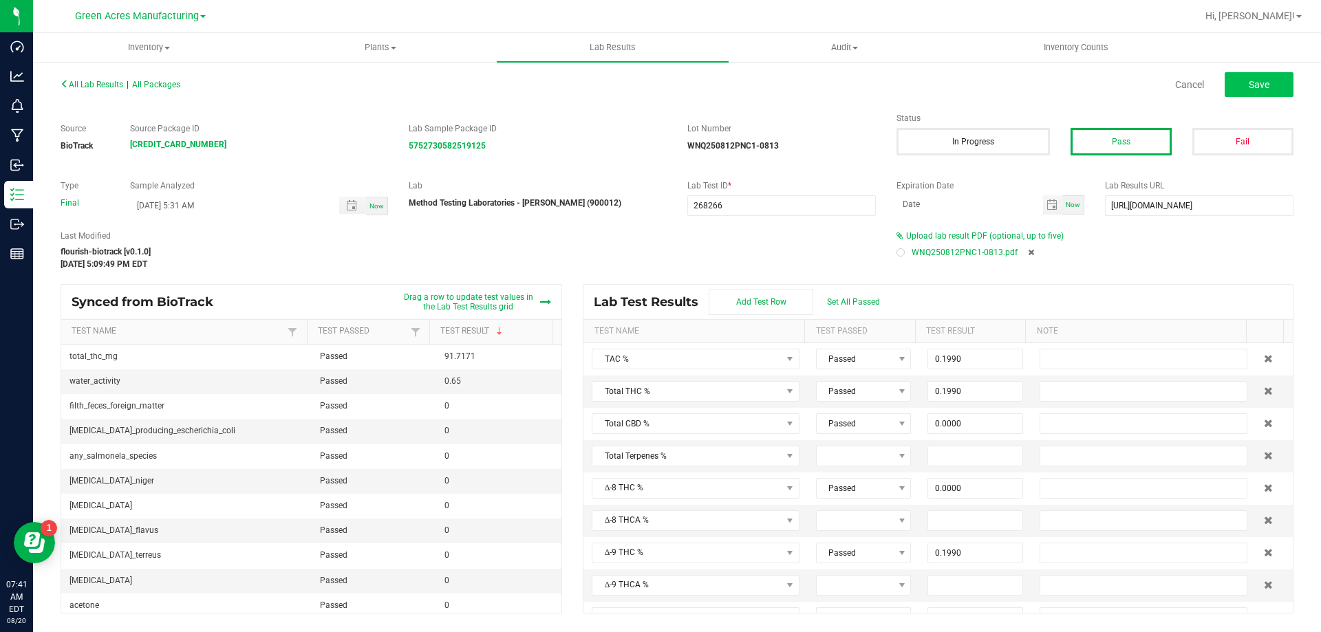
type input "0.0000"
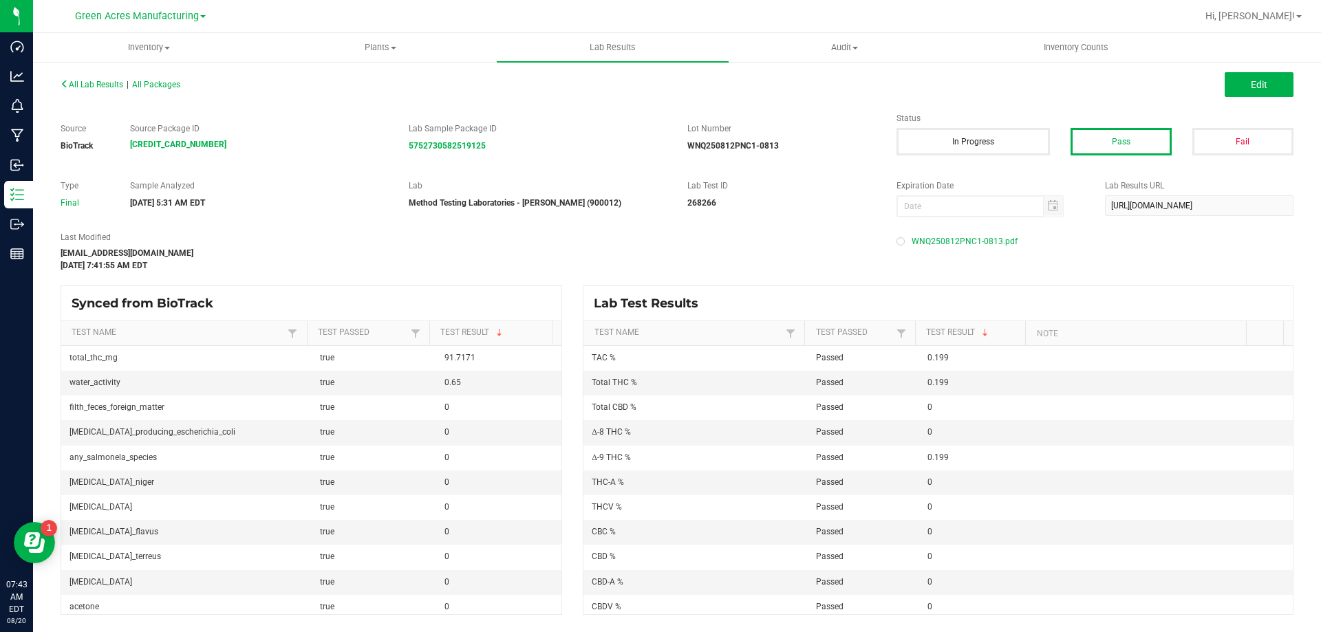
click at [98, 76] on div "All Lab Results | All Packages Edit" at bounding box center [677, 84] width 1254 height 34
click at [102, 92] on div "All Lab Results | All Packages Edit" at bounding box center [677, 84] width 1254 height 34
click at [102, 88] on span "All Lab Results" at bounding box center [92, 85] width 63 height 10
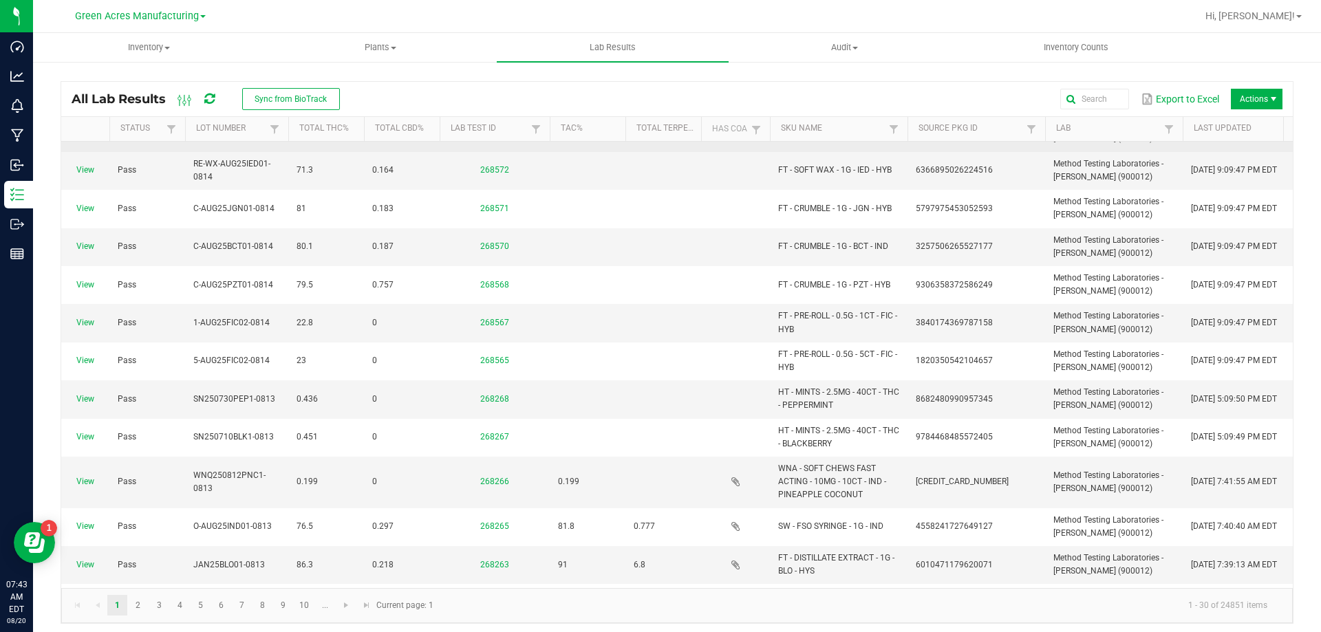
scroll to position [275, 0]
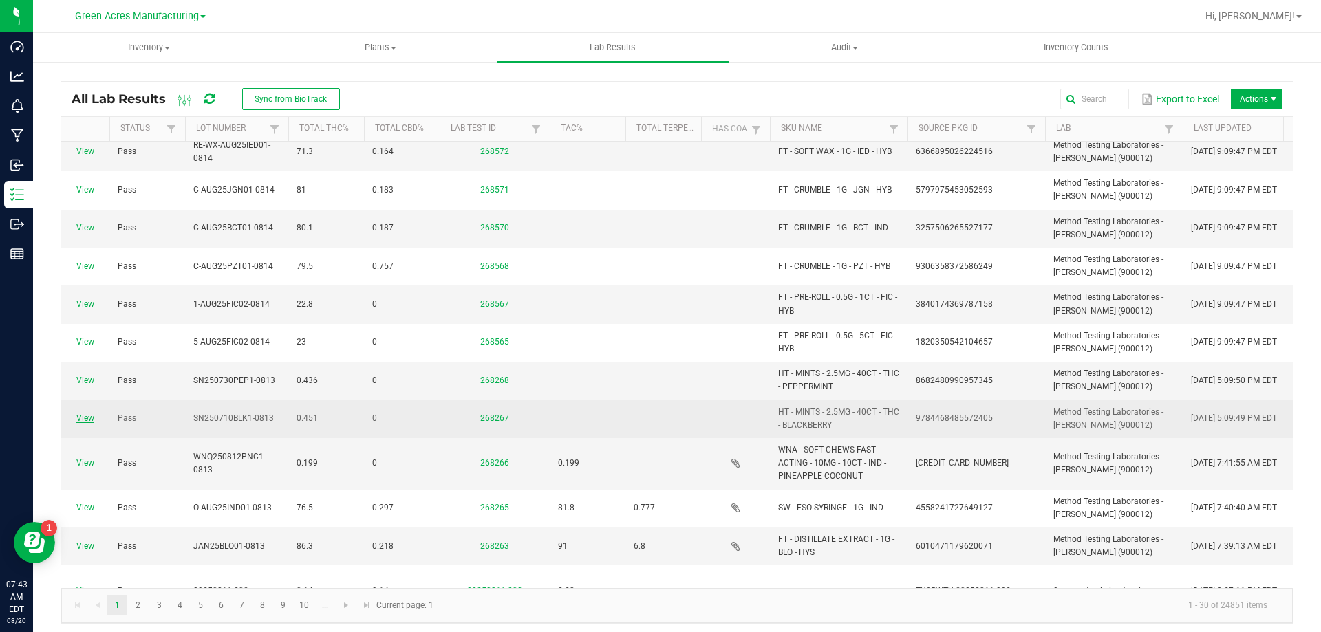
click at [81, 418] on link "View" at bounding box center [85, 419] width 18 height 10
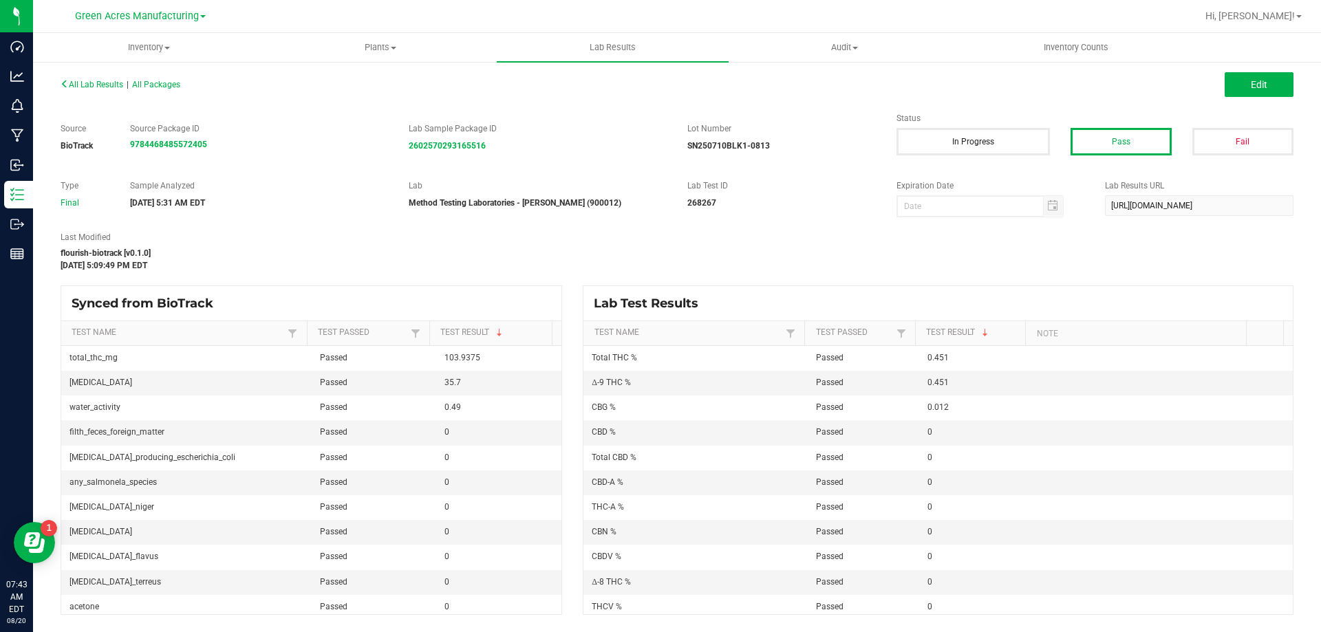
click at [1256, 97] on div "All Lab Results | All Packages Edit" at bounding box center [677, 84] width 1254 height 34
click at [1250, 87] on button "Edit" at bounding box center [1259, 84] width 69 height 25
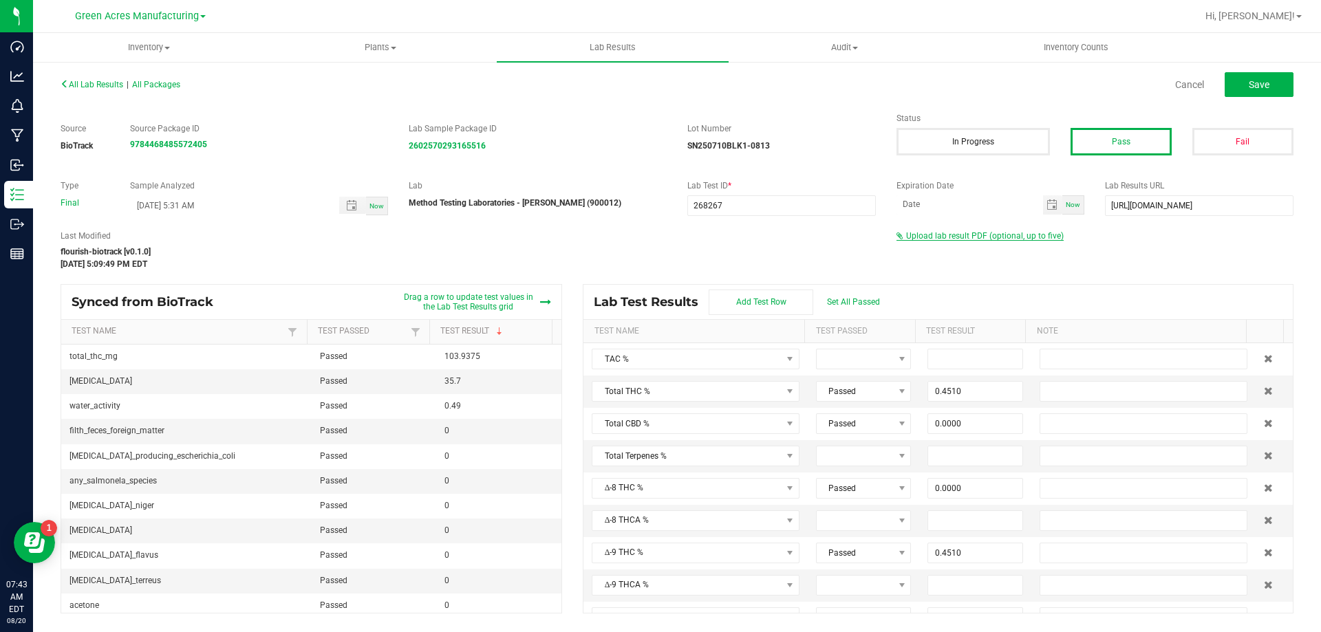
click at [919, 234] on span "Upload lab result PDF (optional, up to five)" at bounding box center [985, 236] width 158 height 10
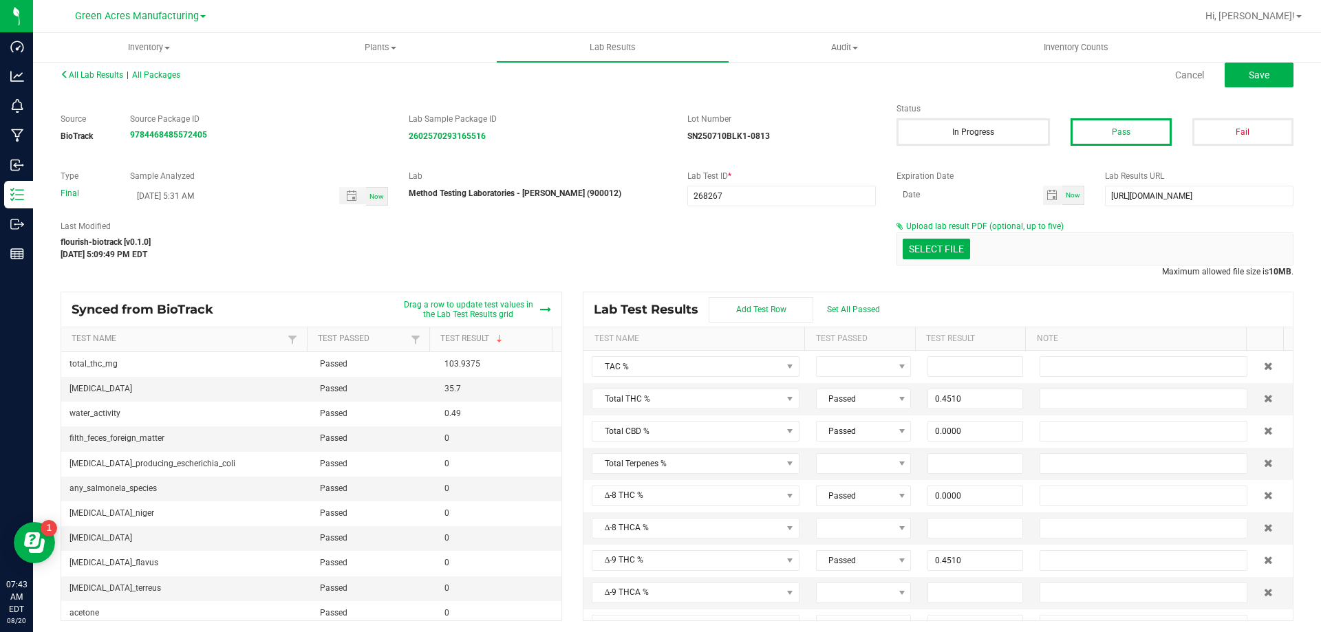
scroll to position [12, 0]
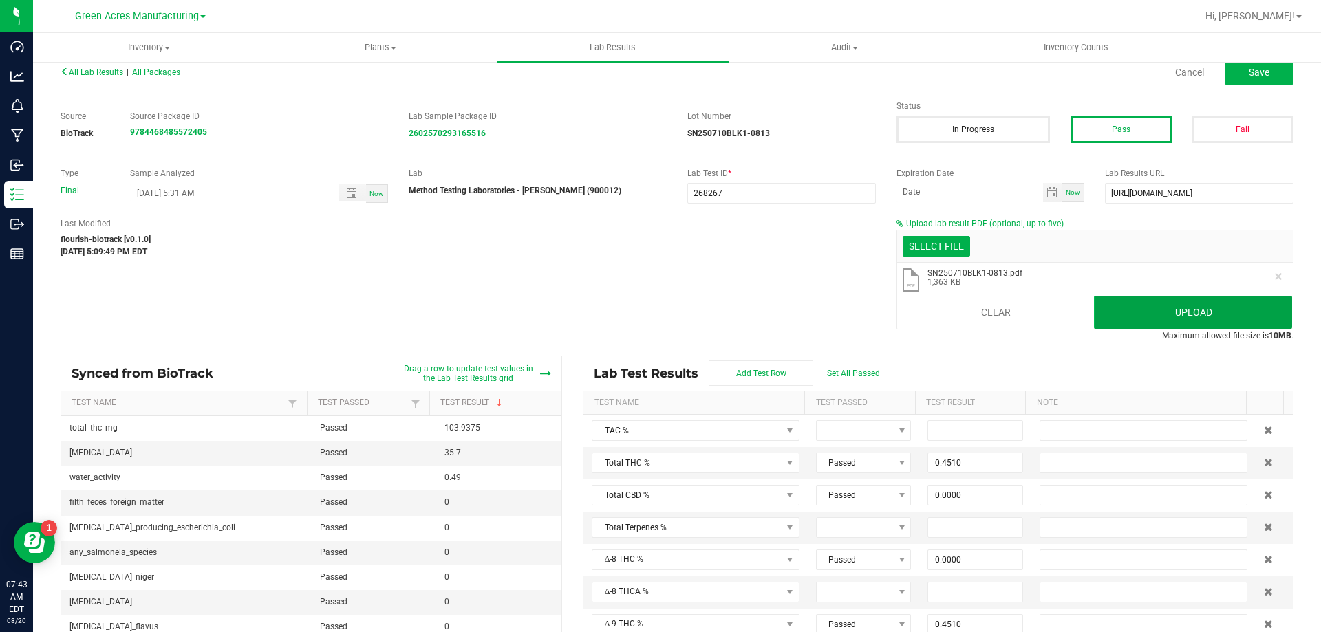
click at [1227, 316] on button "Upload" at bounding box center [1193, 312] width 198 height 33
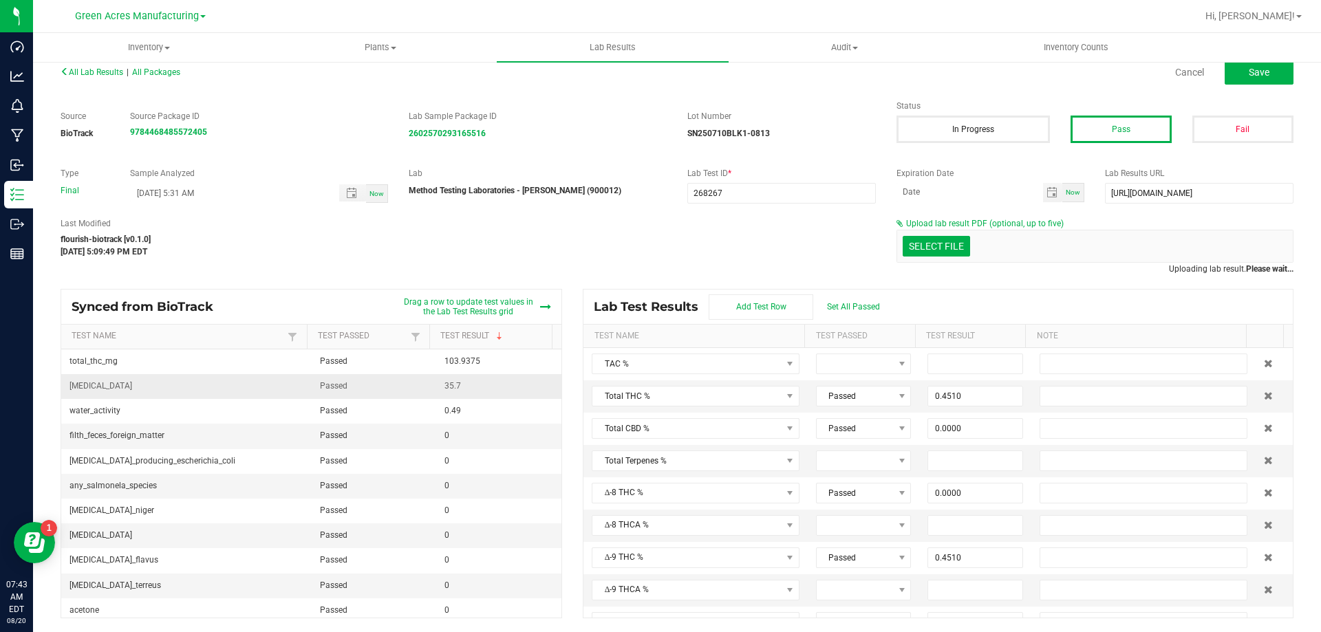
scroll to position [0, 0]
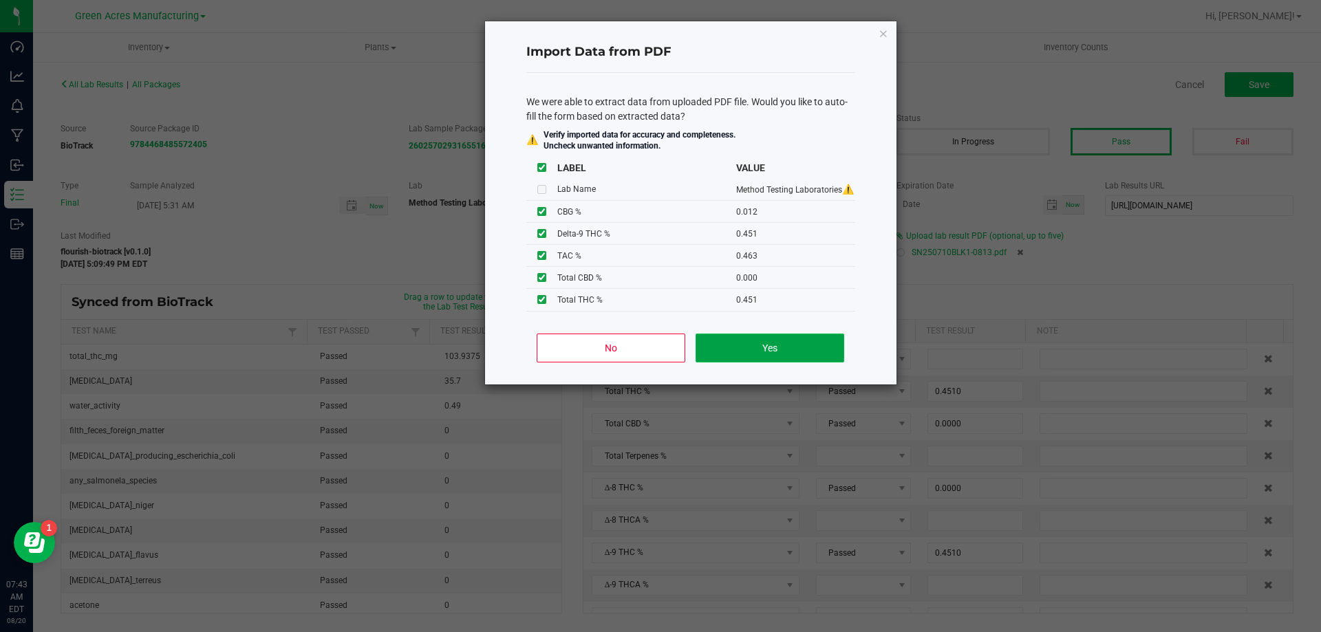
click at [828, 341] on button "Yes" at bounding box center [770, 348] width 148 height 29
type input "0.4630"
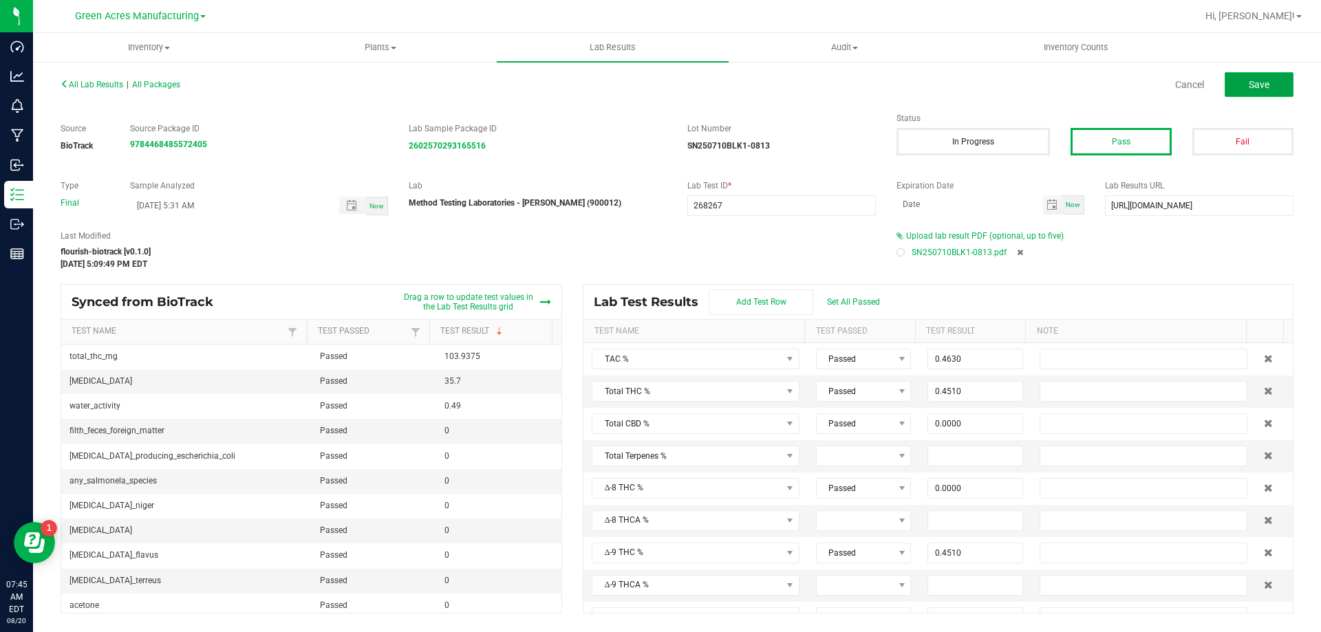
click at [1253, 92] on button "Save" at bounding box center [1259, 84] width 69 height 25
type input "0.0000"
type input "0.4510"
type input "0.0000"
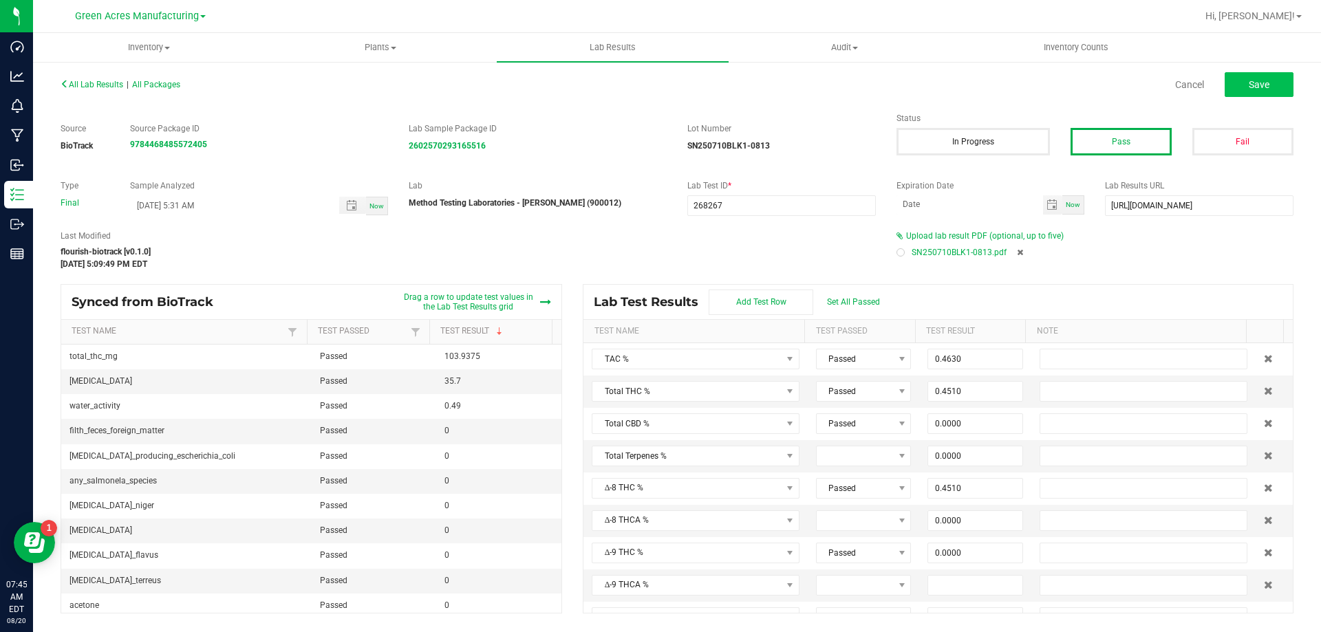
type input "0.0000"
type input "0.0120"
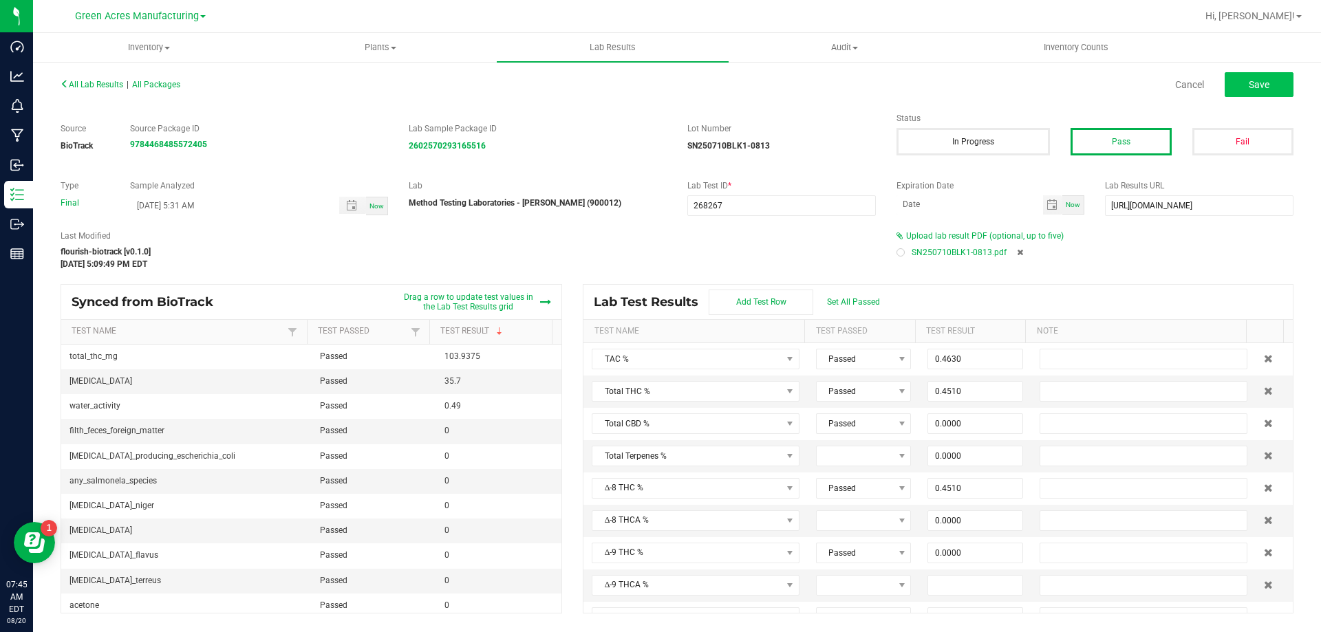
type input "0.0000"
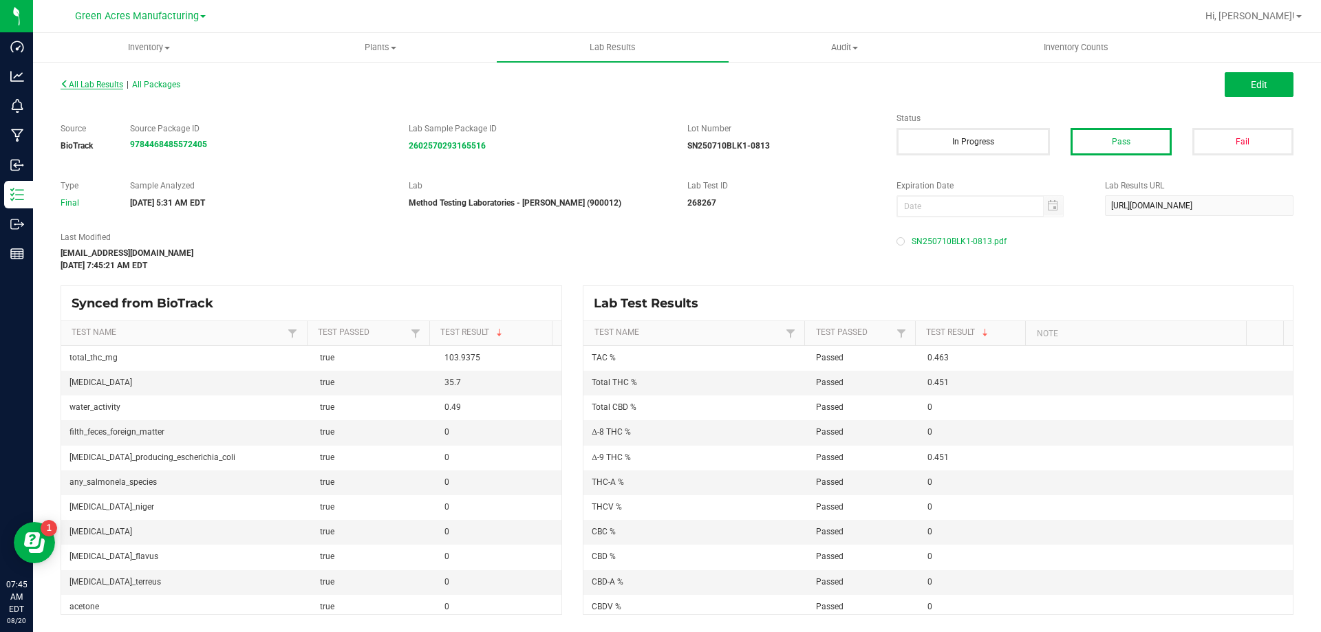
click at [96, 84] on span "All Lab Results" at bounding box center [92, 85] width 63 height 10
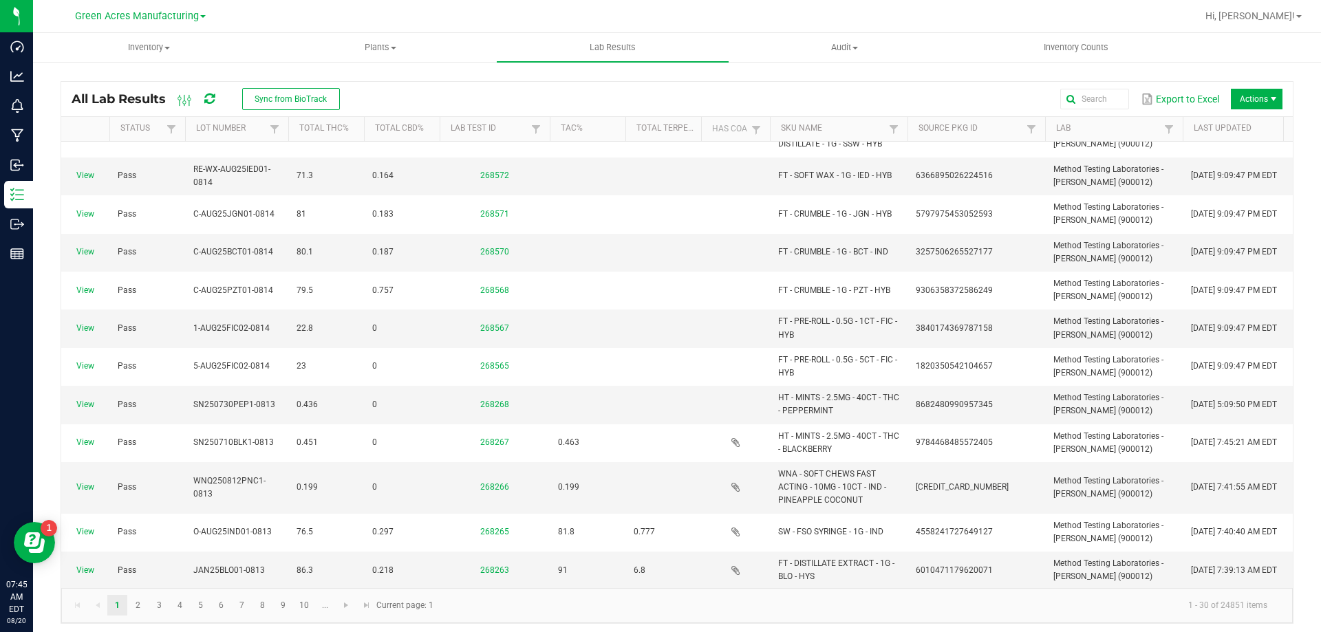
scroll to position [275, 0]
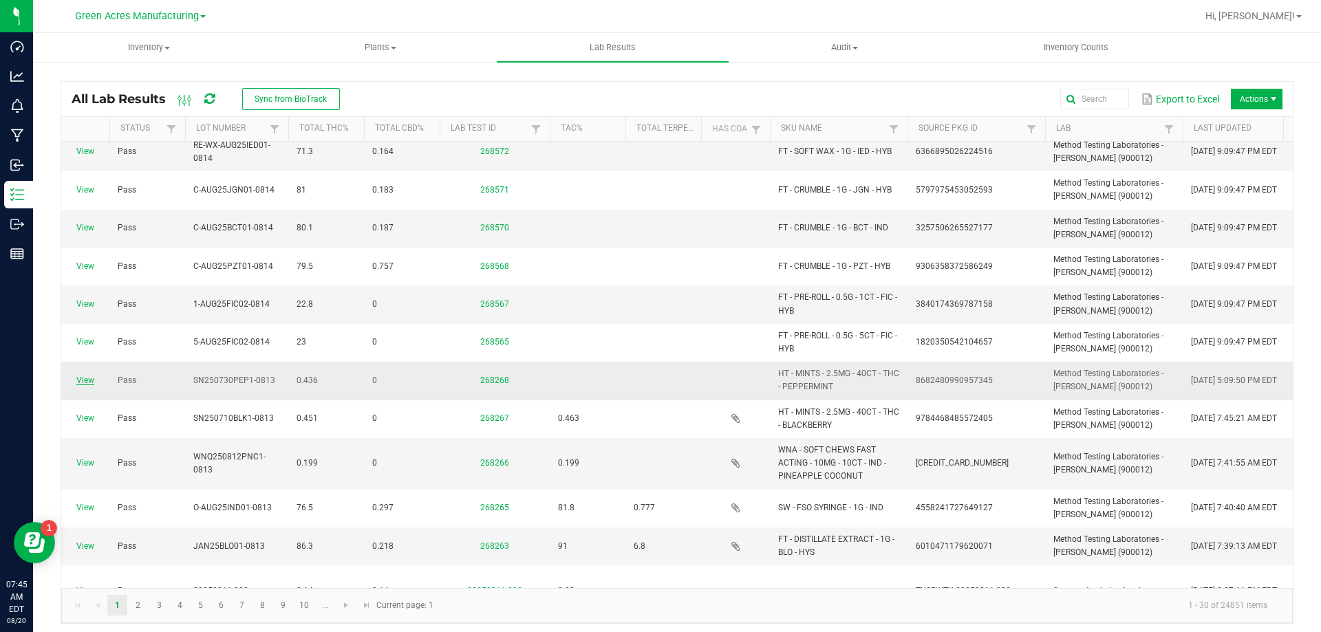
click at [82, 383] on link "View" at bounding box center [85, 381] width 18 height 10
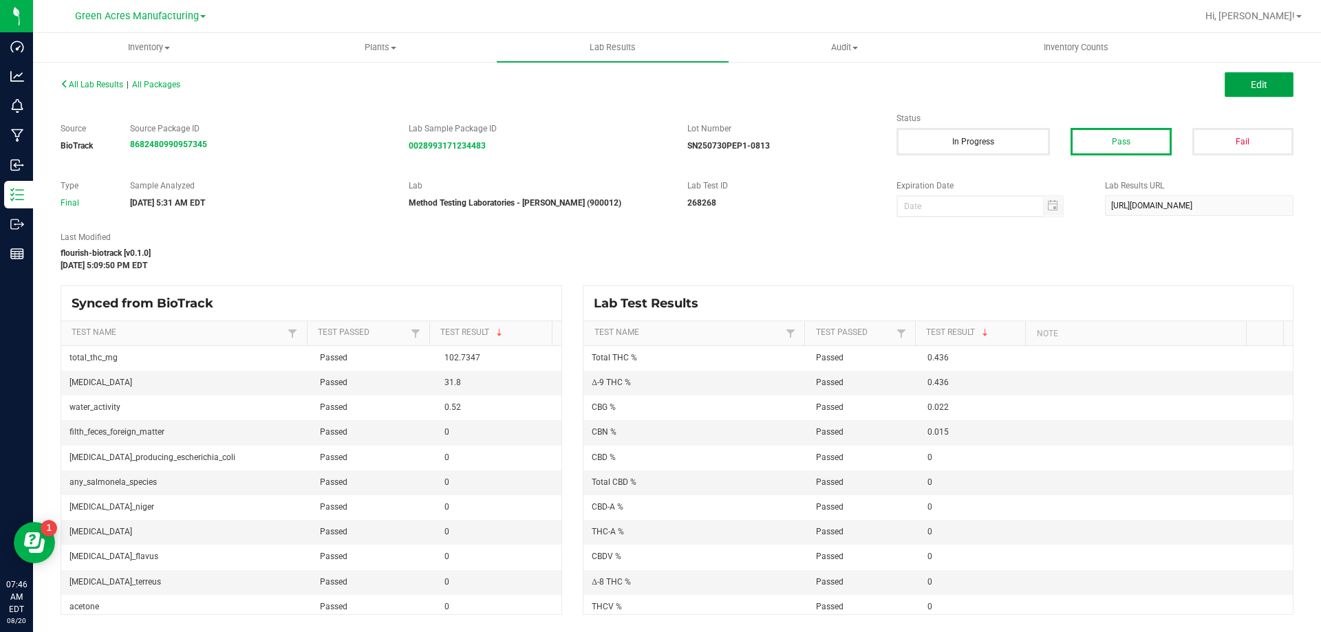
click at [1239, 87] on button "Edit" at bounding box center [1259, 84] width 69 height 25
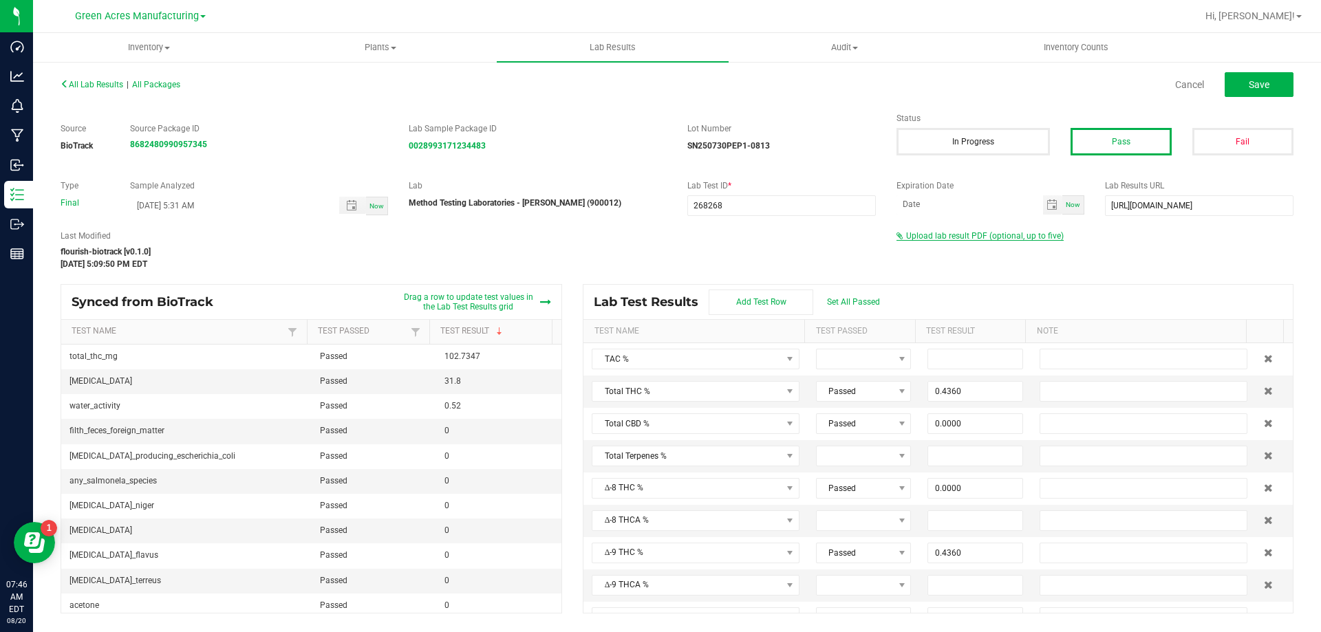
click at [947, 234] on span "Upload lab result PDF (optional, up to five)" at bounding box center [985, 236] width 158 height 10
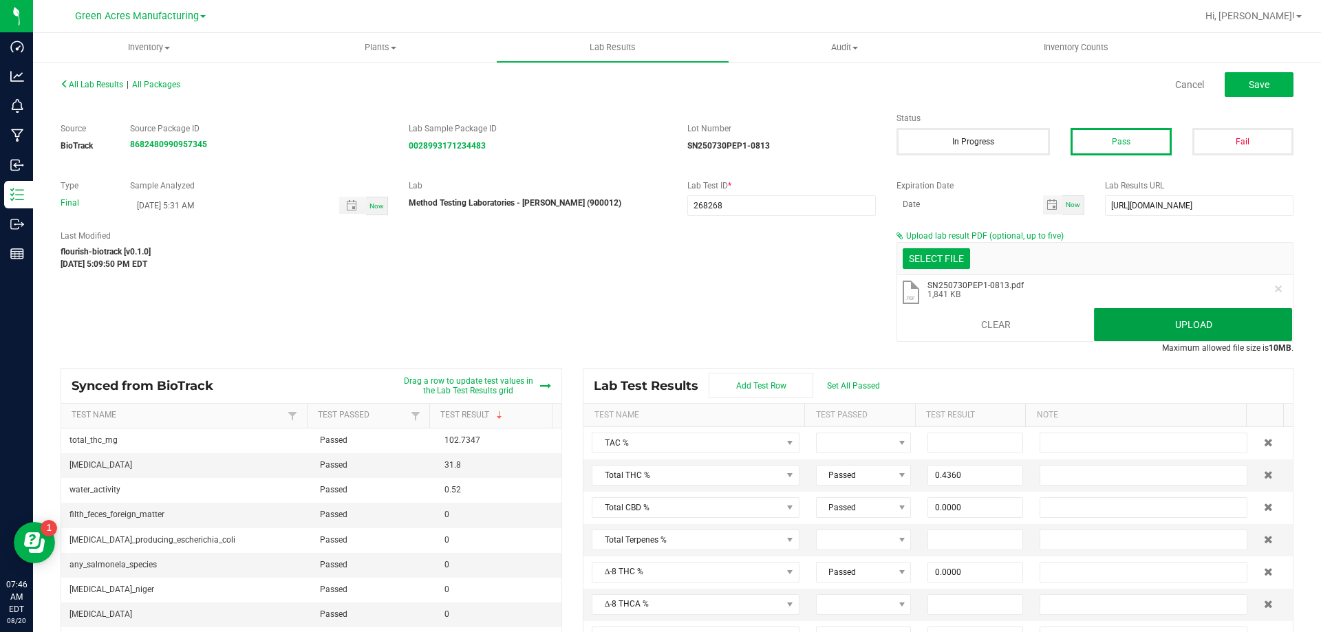
click at [1185, 319] on button "Upload" at bounding box center [1193, 324] width 198 height 33
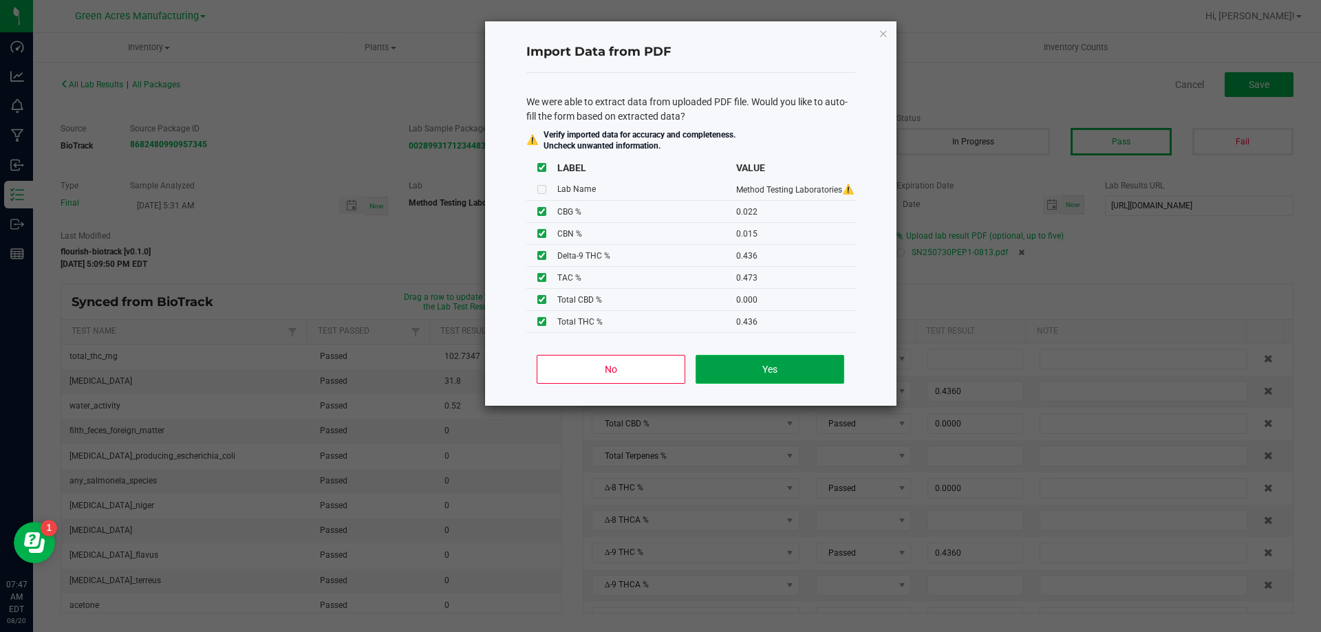
click at [709, 373] on button "Yes" at bounding box center [770, 369] width 148 height 29
type input "0.4730"
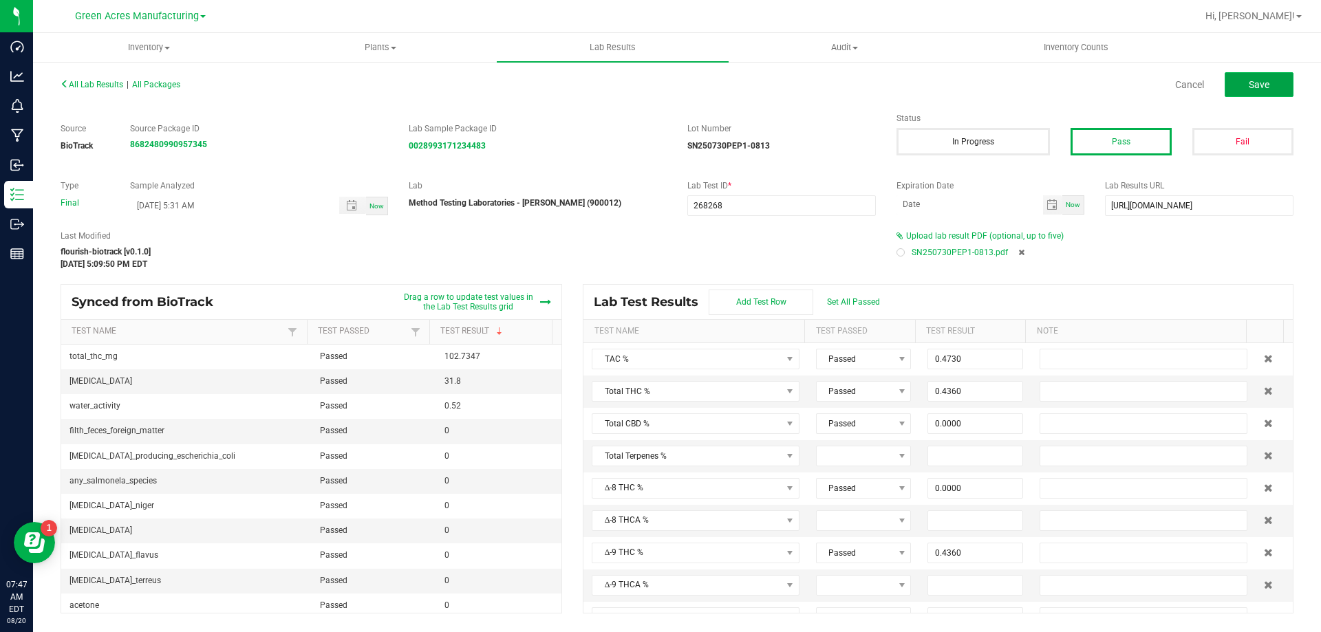
click at [1243, 87] on button "Save" at bounding box center [1259, 84] width 69 height 25
type input "0.0150"
type input "0.0000"
type input "0.4360"
type input "0.0000"
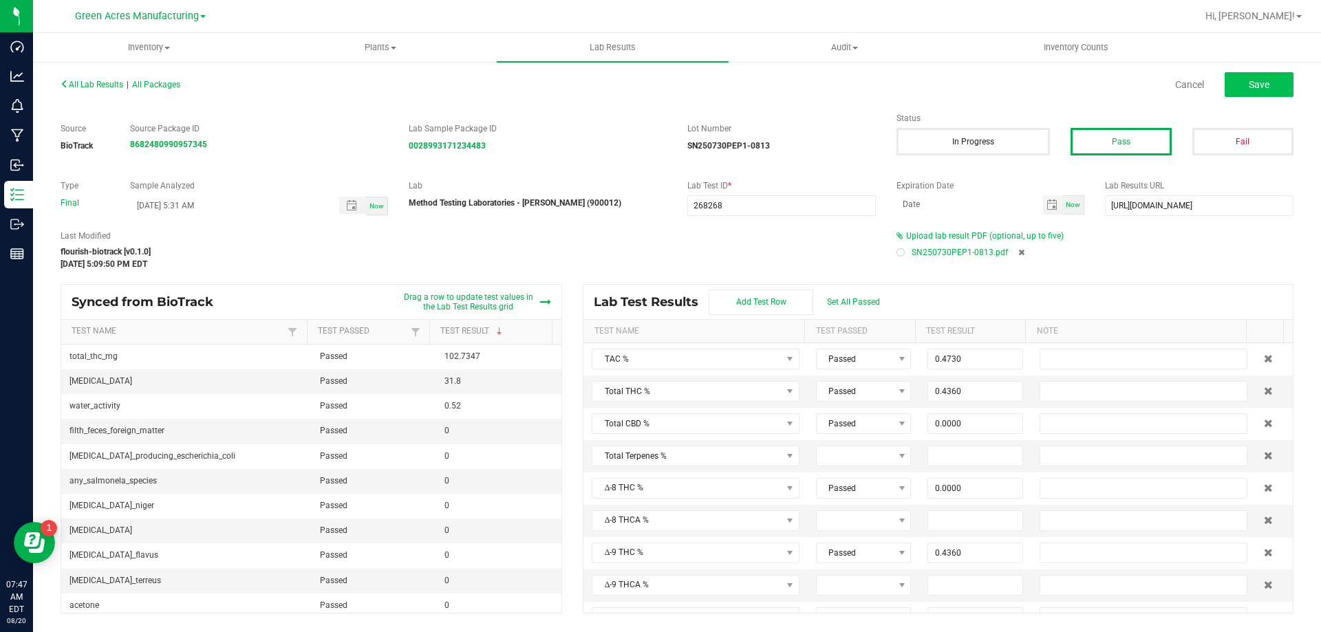
type input "0.0000"
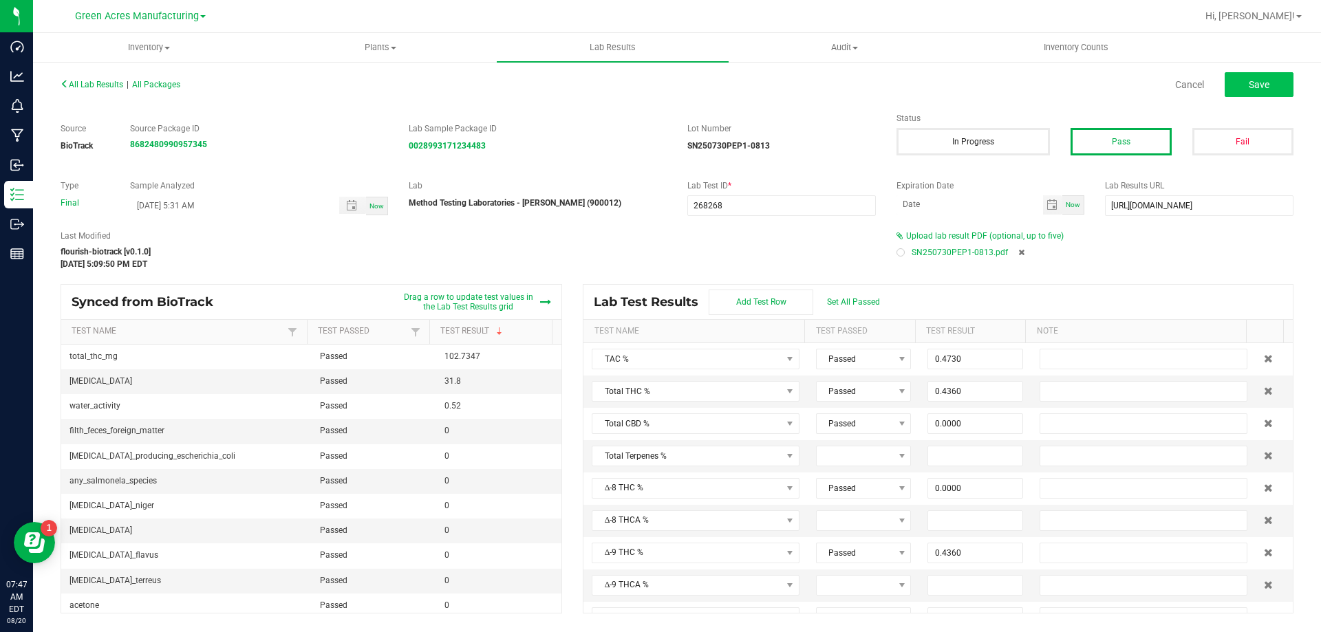
type input "0.0220"
type input "0.0000"
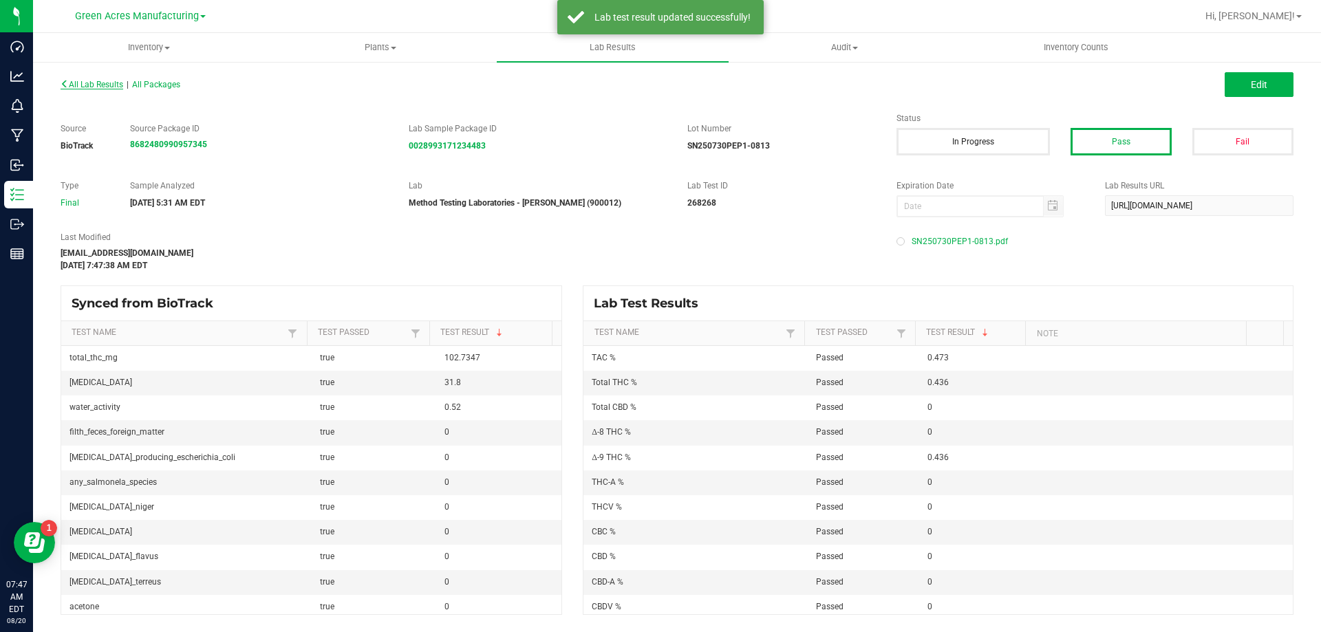
click at [114, 85] on span "All Lab Results" at bounding box center [92, 85] width 63 height 10
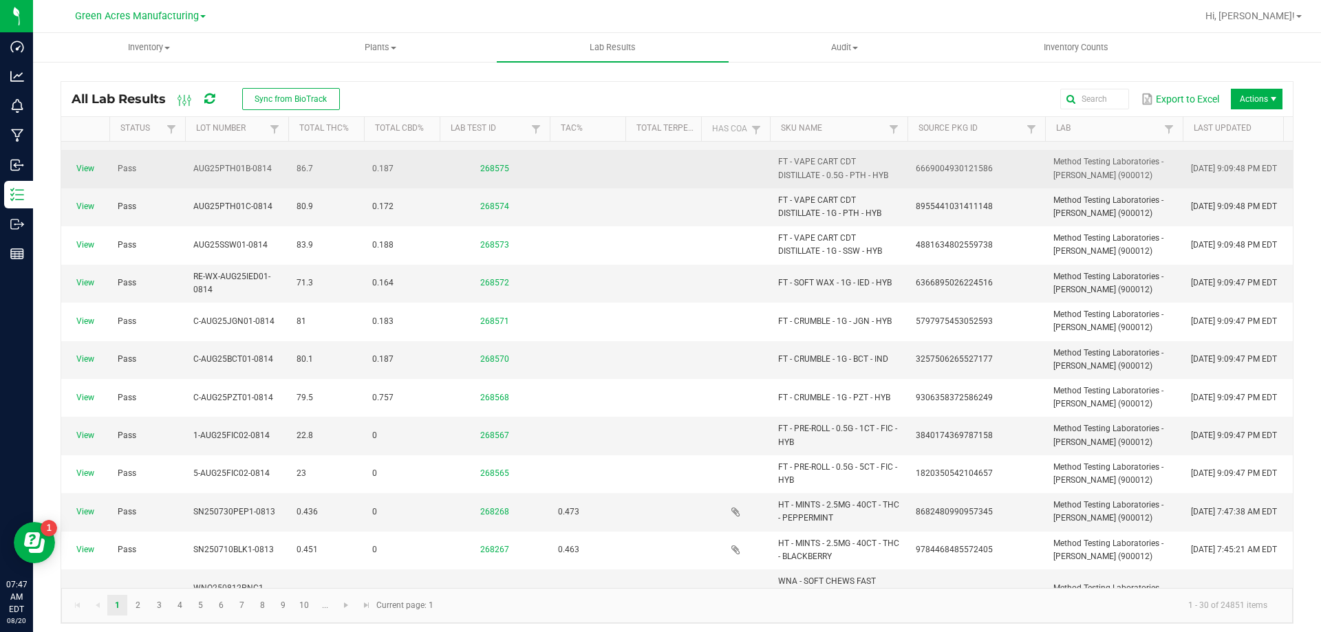
scroll to position [206, 0]
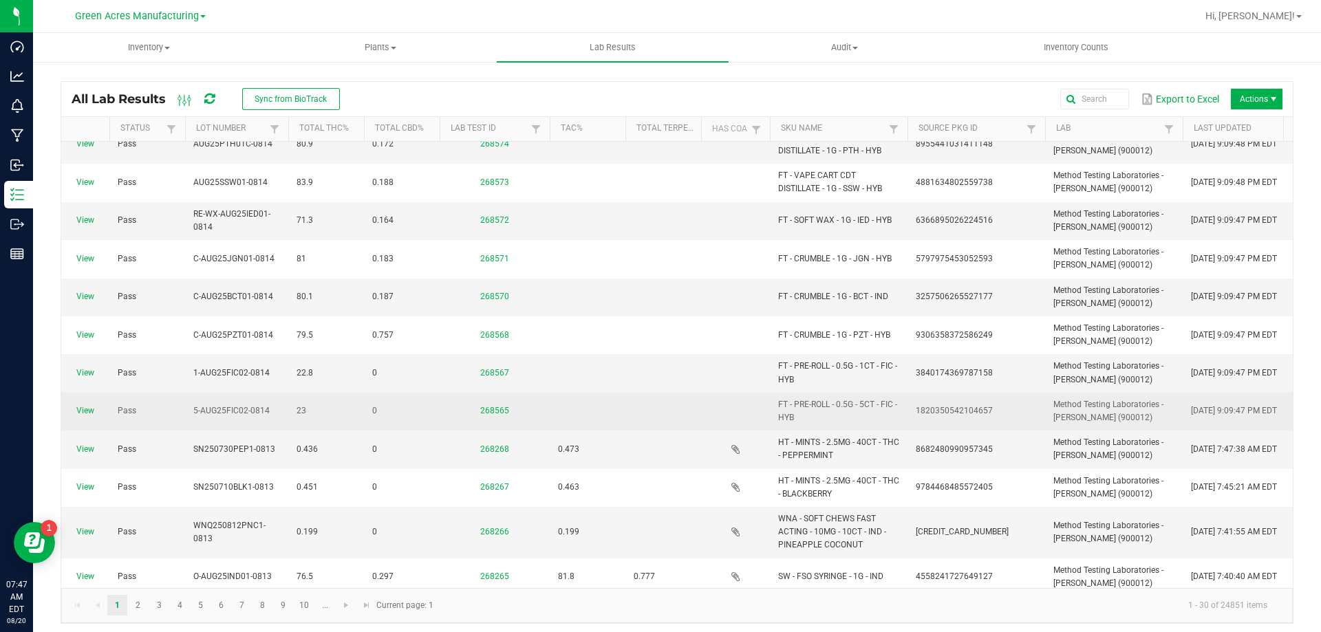
click at [75, 411] on span "View" at bounding box center [85, 411] width 32 height 13
click at [83, 411] on link "View" at bounding box center [85, 411] width 18 height 10
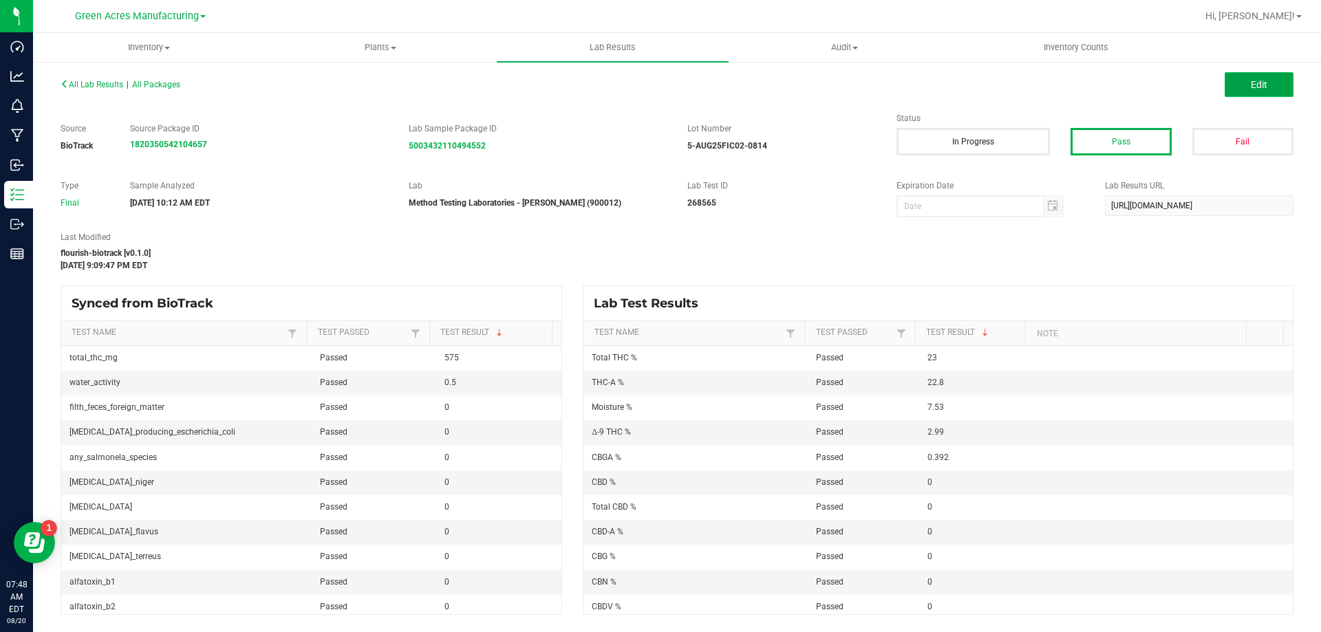
click at [1264, 87] on span "Edit" at bounding box center [1259, 84] width 17 height 11
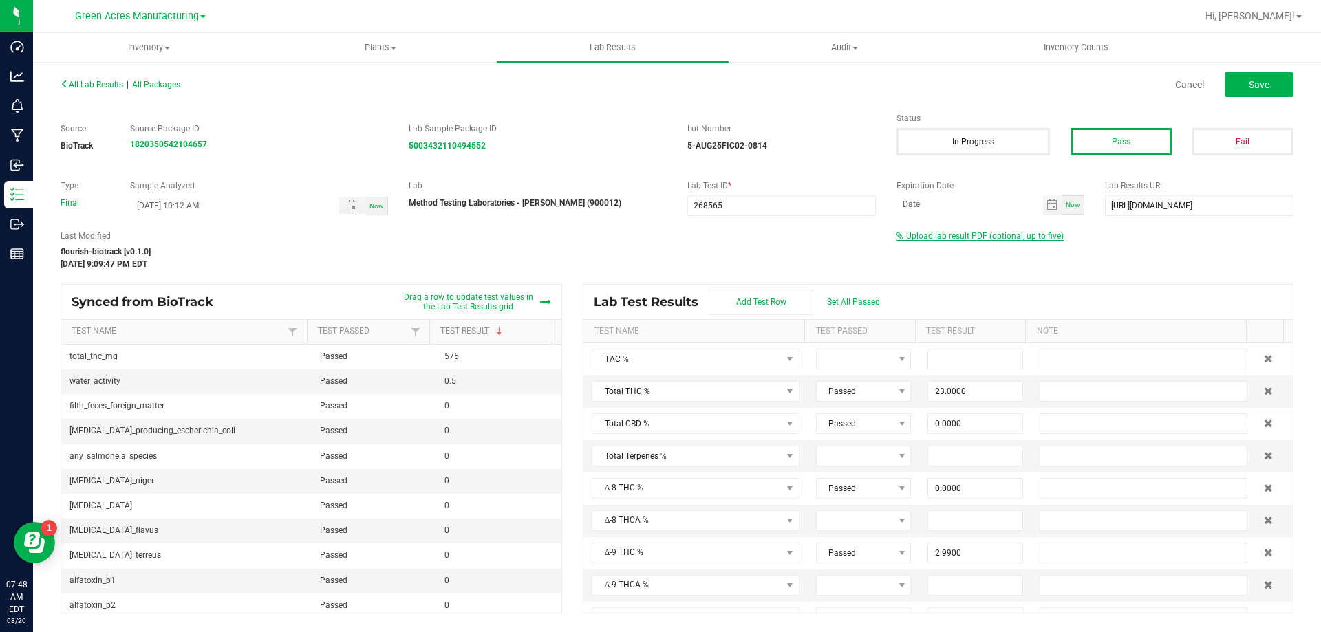
click at [945, 233] on span "Upload lab result PDF (optional, up to five)" at bounding box center [985, 236] width 158 height 10
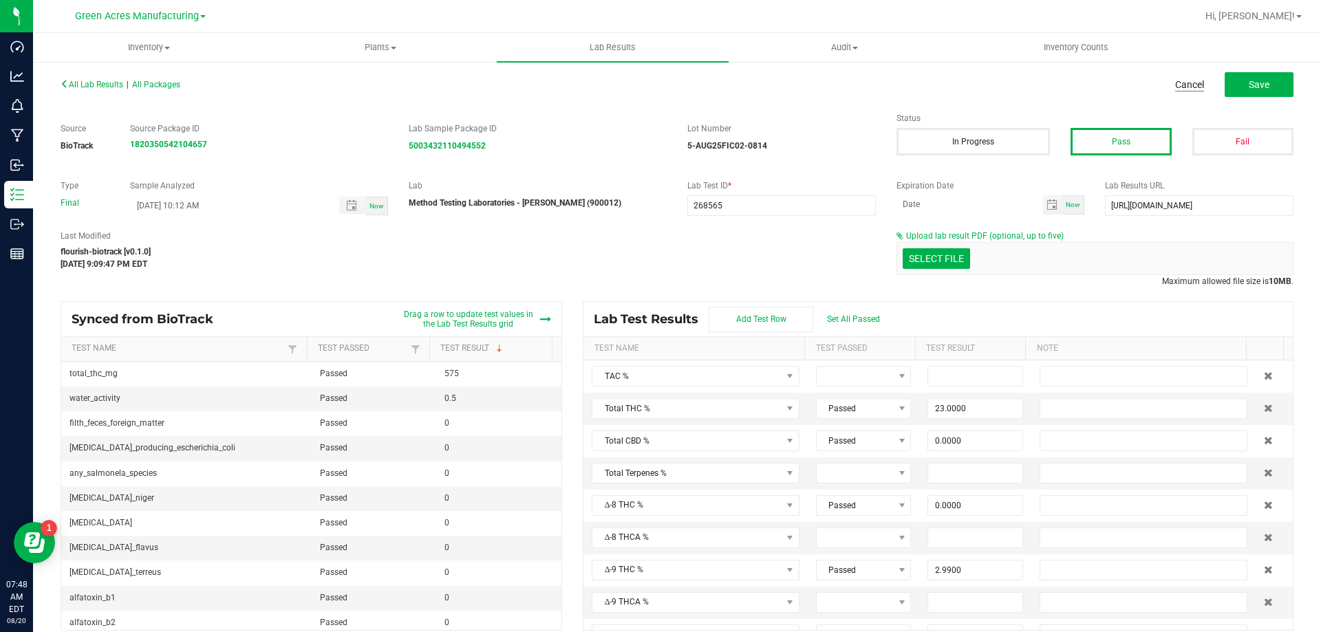
click at [1188, 80] on link "Cancel" at bounding box center [1189, 85] width 29 height 14
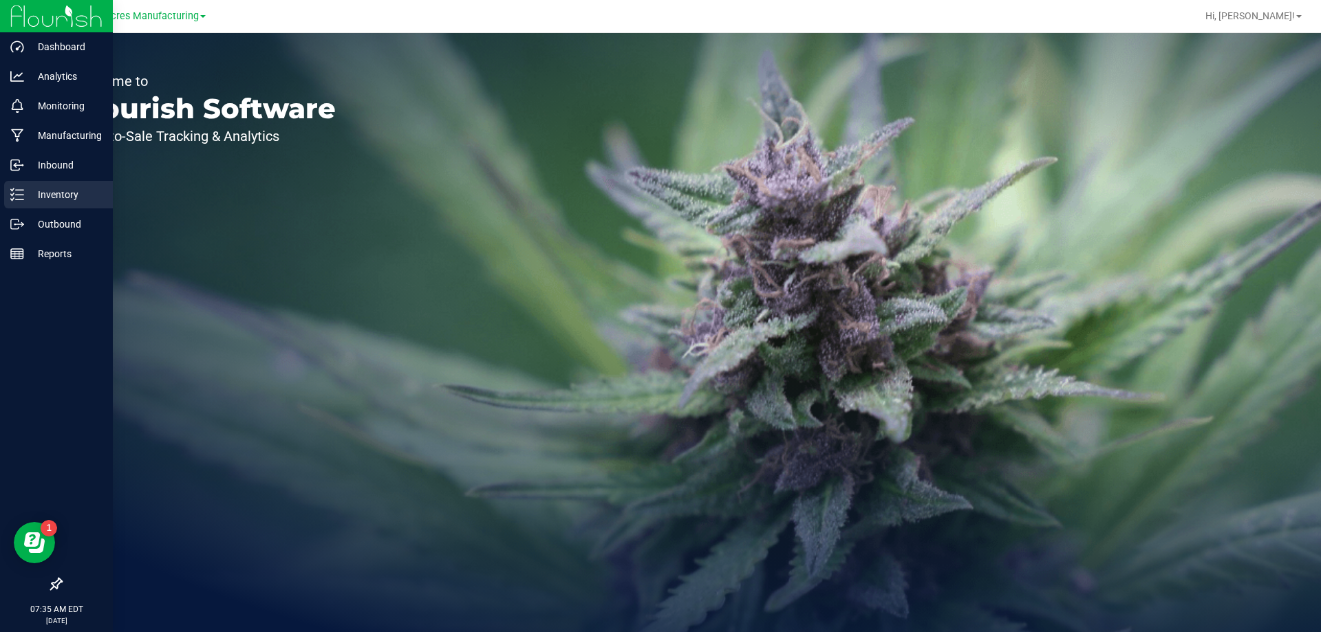
click at [31, 198] on p "Inventory" at bounding box center [65, 194] width 83 height 17
